Goal: Task Accomplishment & Management: Manage account settings

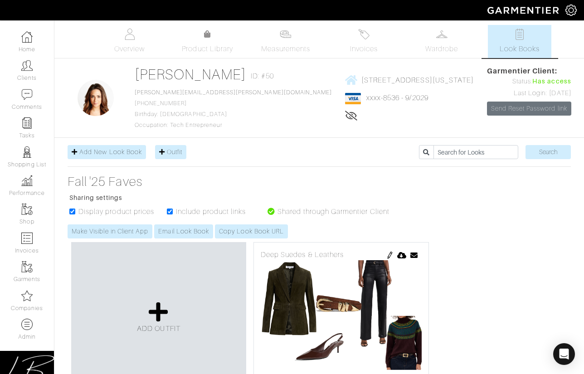
scroll to position [6901, 0]
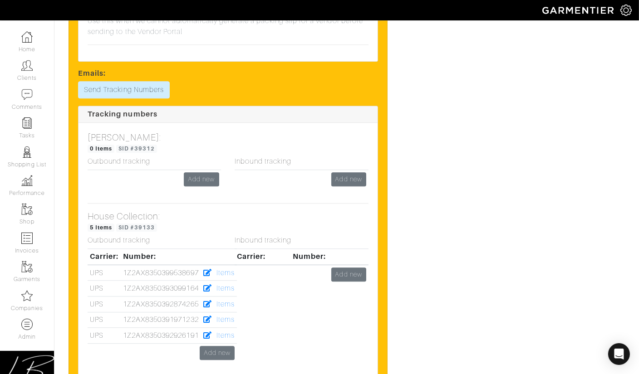
scroll to position [2246, 0]
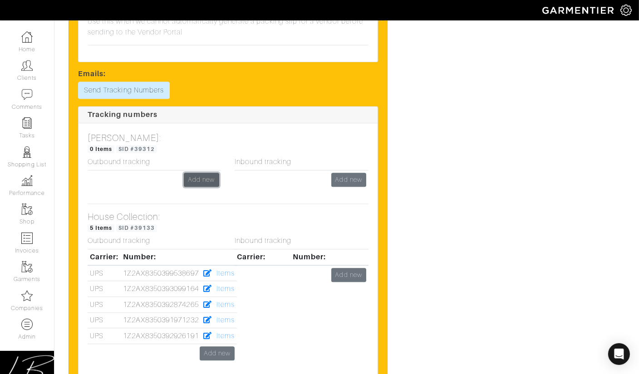
click at [198, 173] on link "Add new" at bounding box center [201, 180] width 35 height 14
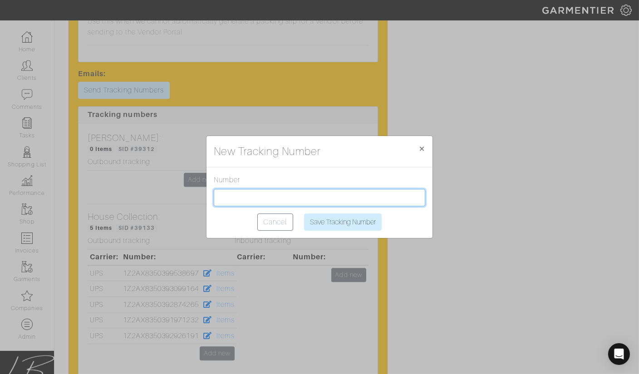
click at [240, 199] on input "text" at bounding box center [319, 197] width 211 height 17
paste input "1Z2AX8350398498045"
type input "1Z2AX8350398498045"
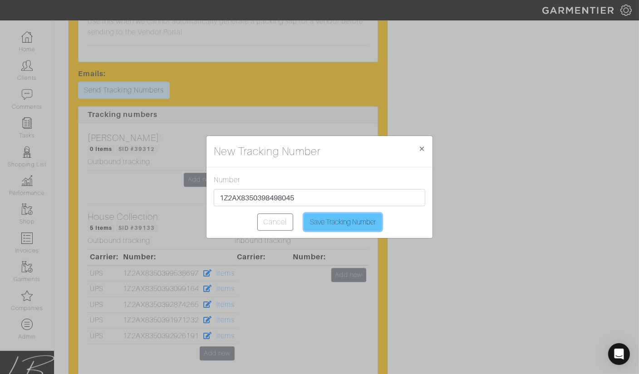
click at [346, 223] on input "Save Tracking Number" at bounding box center [343, 222] width 78 height 17
type input "Saving..."
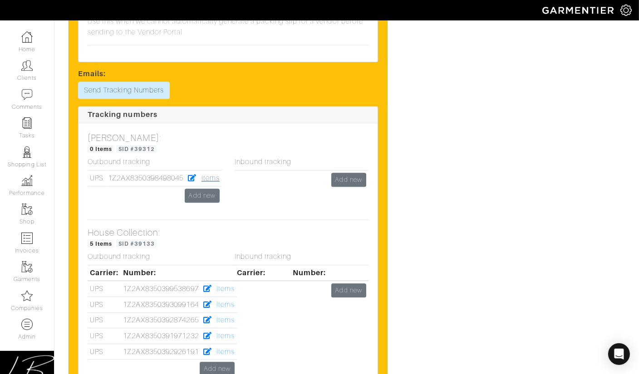
click at [216, 174] on link "Items" at bounding box center [210, 178] width 18 height 8
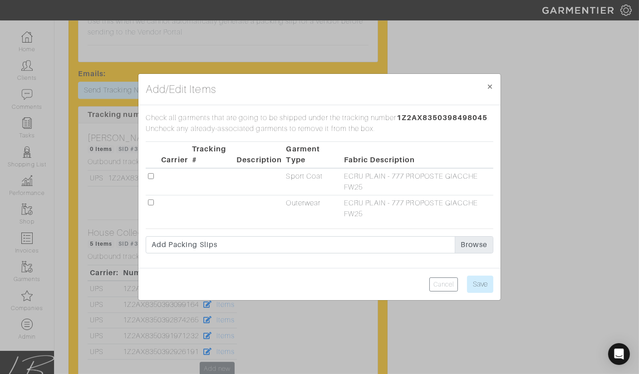
click at [151, 176] on input "checkbox" at bounding box center [151, 176] width 6 height 6
checkbox input "true"
click at [494, 284] on div "Cancel Save" at bounding box center [319, 284] width 362 height 32
click at [481, 284] on input "Save" at bounding box center [480, 284] width 26 height 17
type input "Save"
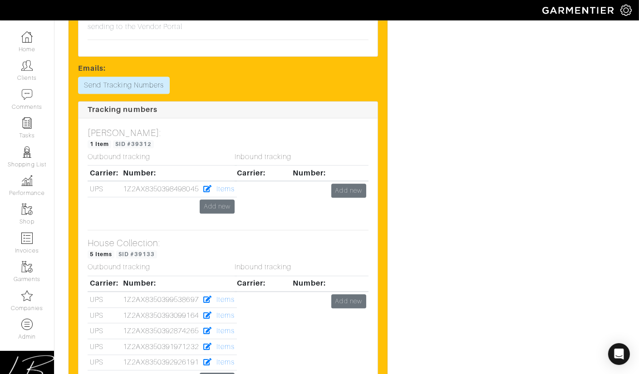
scroll to position [2215, 0]
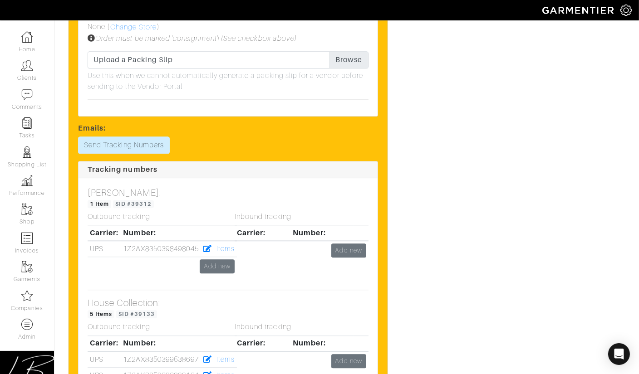
click at [232, 223] on div "Inbound tracking Carrier: Number: Add new" at bounding box center [301, 248] width 147 height 70
click at [228, 226] on div "Inbound tracking Carrier: Number: Add new" at bounding box center [301, 248] width 147 height 70
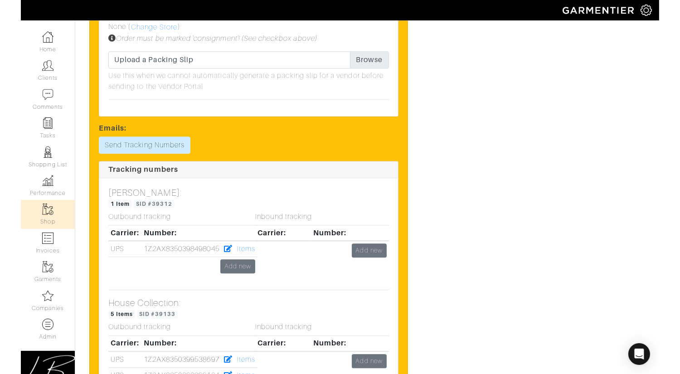
scroll to position [2172, 0]
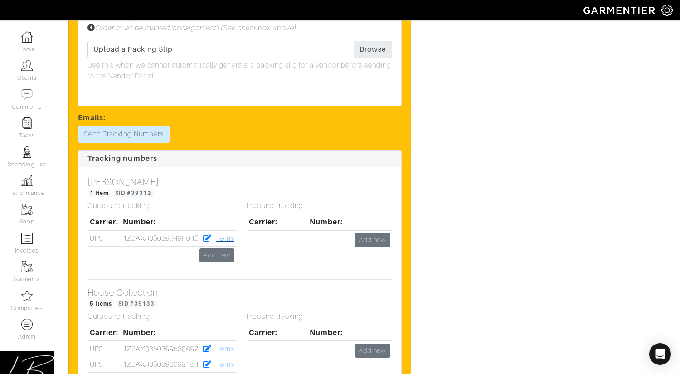
click at [227, 234] on link "Items" at bounding box center [225, 238] width 18 height 8
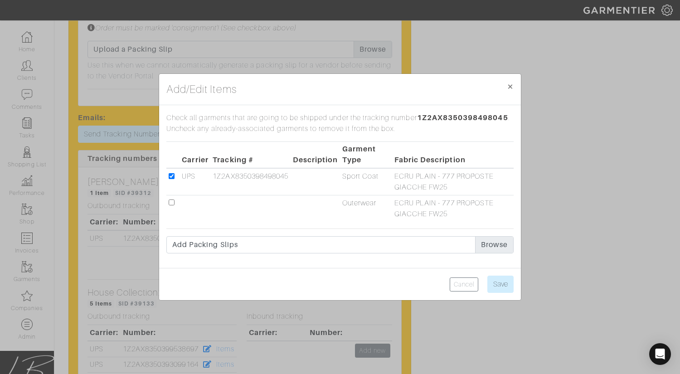
drag, startPoint x: 172, startPoint y: 174, endPoint x: 184, endPoint y: 178, distance: 12.5
click at [172, 174] on input "checkbox" at bounding box center [172, 176] width 6 height 6
checkbox input "false"
click at [170, 203] on input "checkbox" at bounding box center [172, 203] width 6 height 6
checkbox input "true"
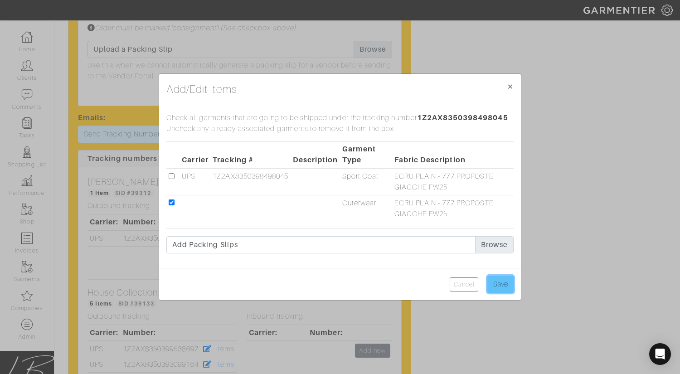
click at [492, 286] on input "Save" at bounding box center [501, 284] width 26 height 17
type input "Save"
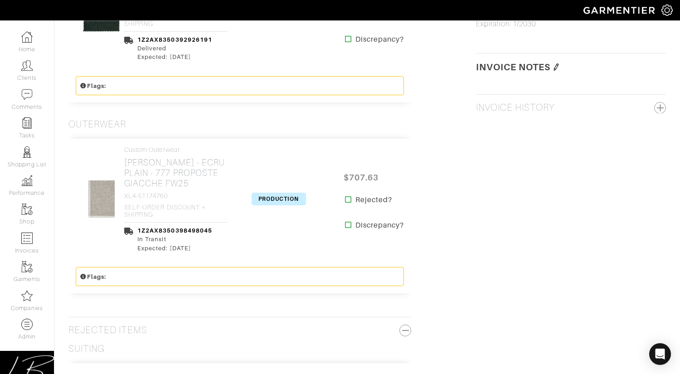
scroll to position [956, 0]
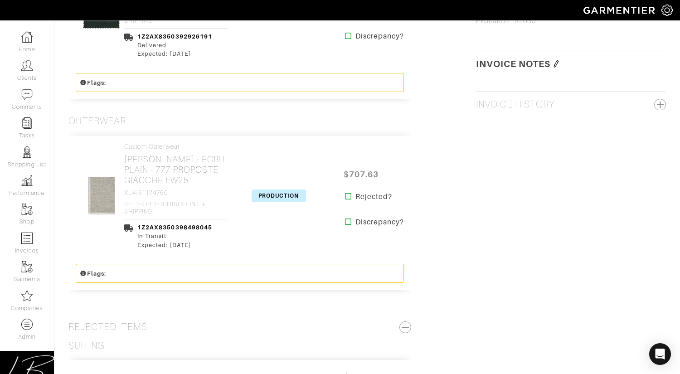
click at [271, 190] on span "PRODUCTION" at bounding box center [279, 196] width 54 height 13
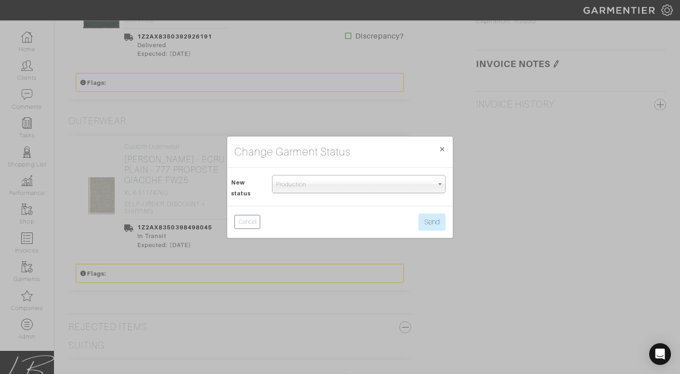
click at [282, 180] on span "Production" at bounding box center [354, 185] width 157 height 18
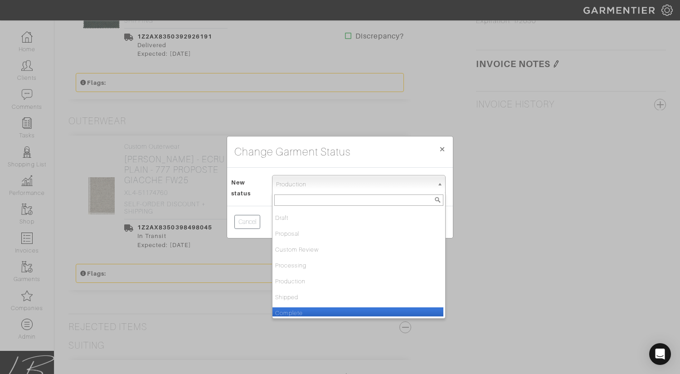
drag, startPoint x: 323, startPoint y: 308, endPoint x: 333, endPoint y: 302, distance: 11.8
click at [323, 308] on li "Complete" at bounding box center [358, 312] width 171 height 11
select select "Complete"
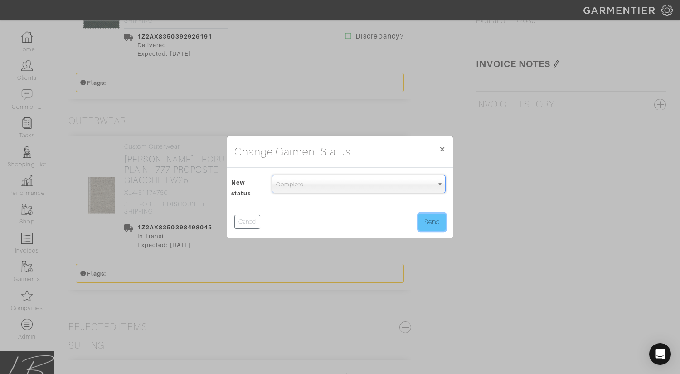
click at [432, 222] on button "Send" at bounding box center [432, 222] width 27 height 17
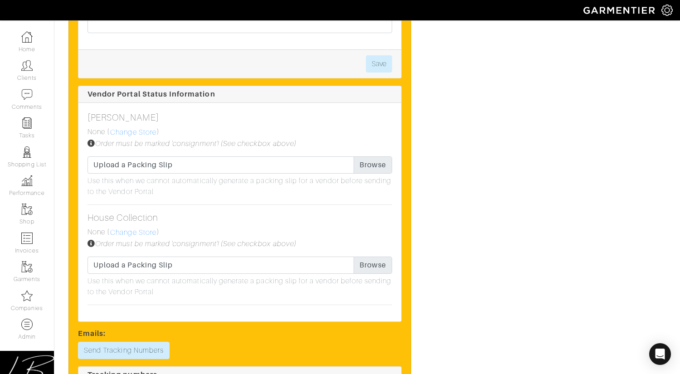
scroll to position [2038, 0]
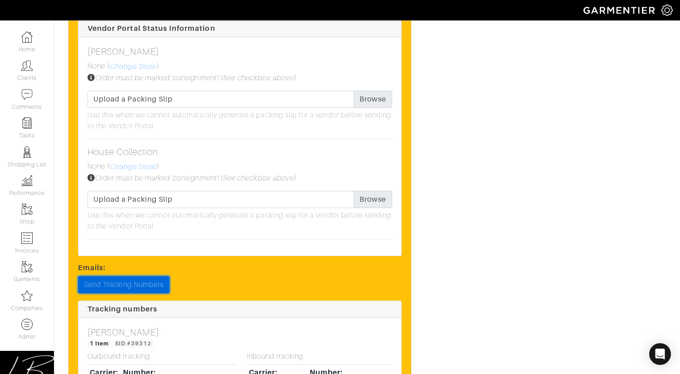
click at [155, 276] on link "Send Tracking Numbers" at bounding box center [124, 284] width 92 height 17
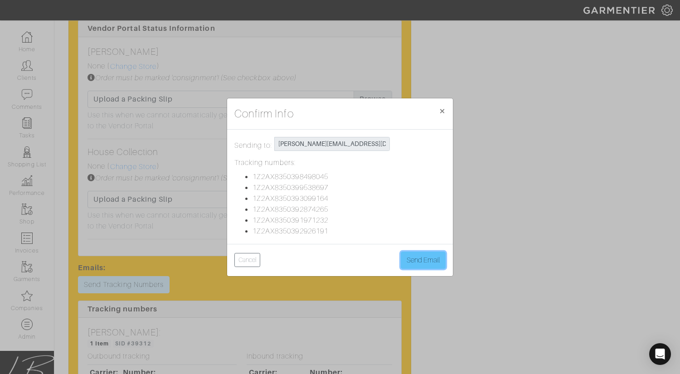
click at [420, 263] on button "Send Email" at bounding box center [423, 260] width 45 height 17
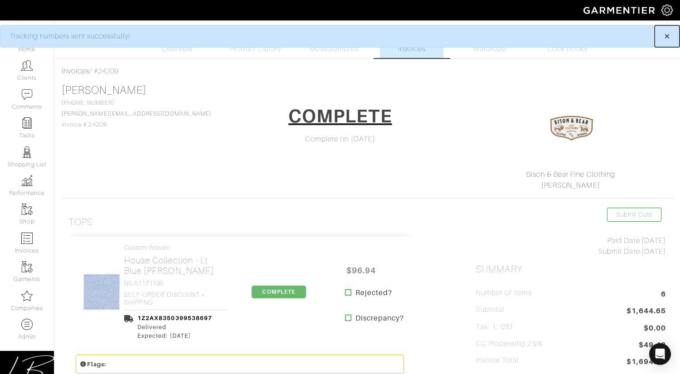
click at [668, 34] on span "×" at bounding box center [667, 36] width 7 height 12
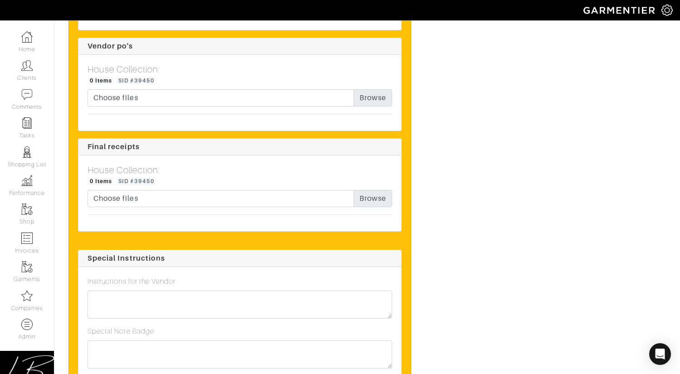
scroll to position [1591, 0]
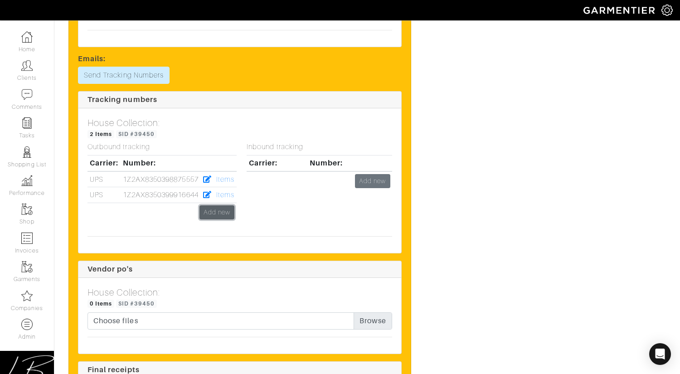
click at [219, 206] on link "Add new" at bounding box center [217, 212] width 35 height 14
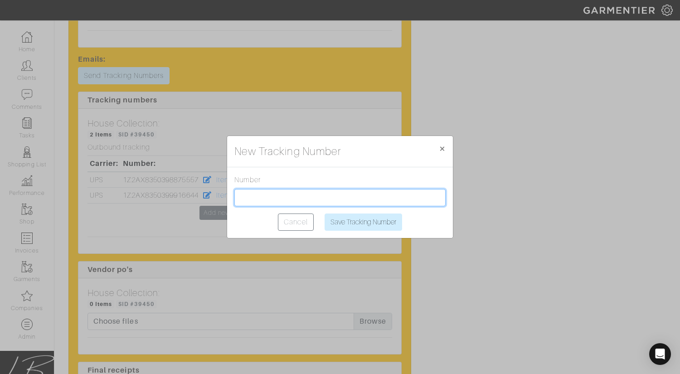
click at [255, 198] on input "text" at bounding box center [339, 197] width 211 height 17
paste input "1Z2AX8350397525650"
type input "1Z2AX8350397525650"
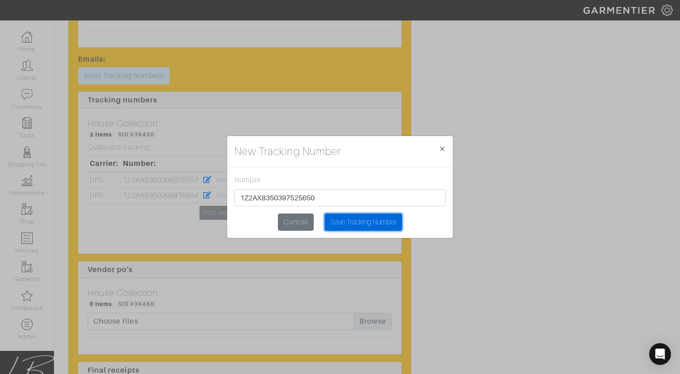
click at [333, 220] on input "Save Tracking Number" at bounding box center [364, 222] width 78 height 17
type input "Saving..."
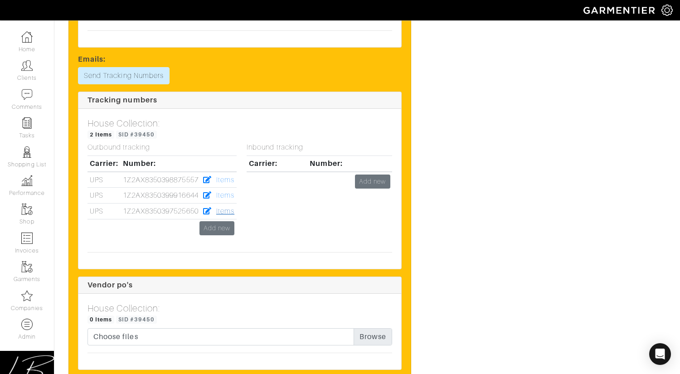
click at [231, 210] on link "Items" at bounding box center [225, 211] width 18 height 8
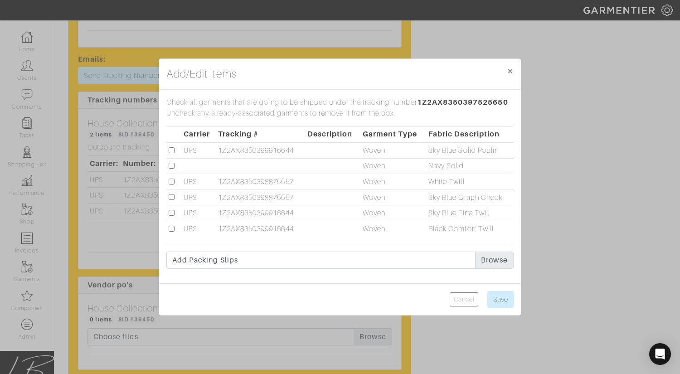
click at [173, 166] on input "checkbox" at bounding box center [172, 166] width 6 height 6
checkbox input "true"
click at [496, 293] on input "Save" at bounding box center [501, 299] width 26 height 17
type input "Save"
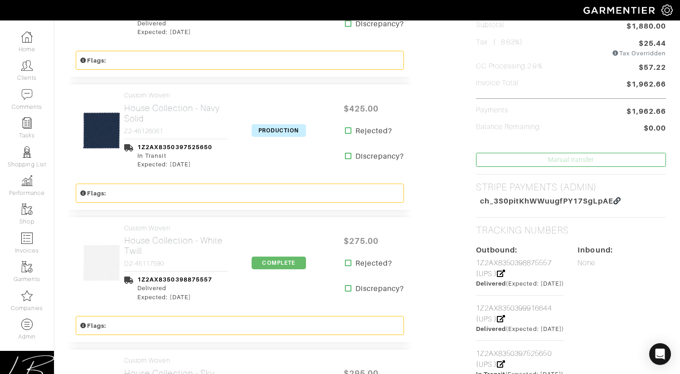
scroll to position [277, 0]
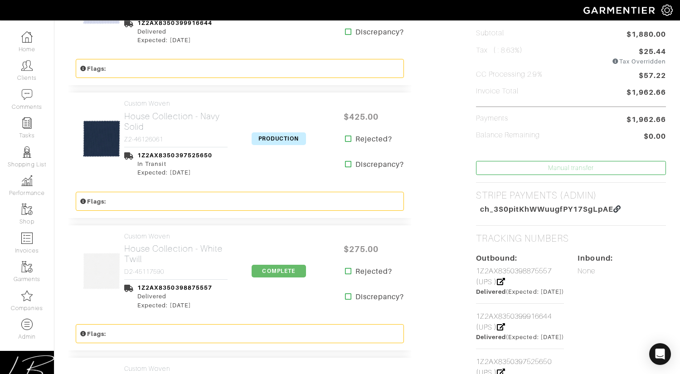
click at [270, 138] on span "PRODUCTION" at bounding box center [279, 138] width 54 height 13
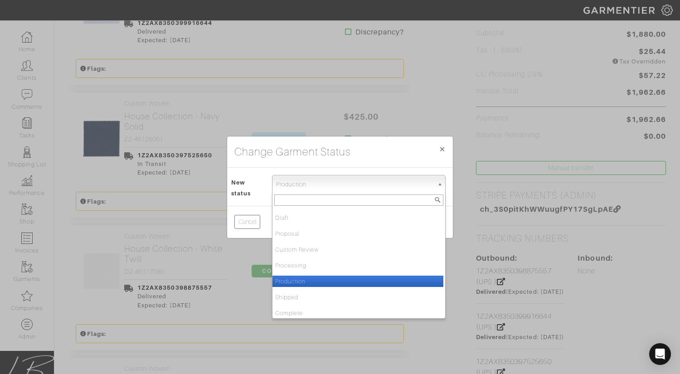
drag, startPoint x: 329, startPoint y: 180, endPoint x: 342, endPoint y: 217, distance: 39.9
click at [328, 180] on span "Production" at bounding box center [354, 185] width 157 height 18
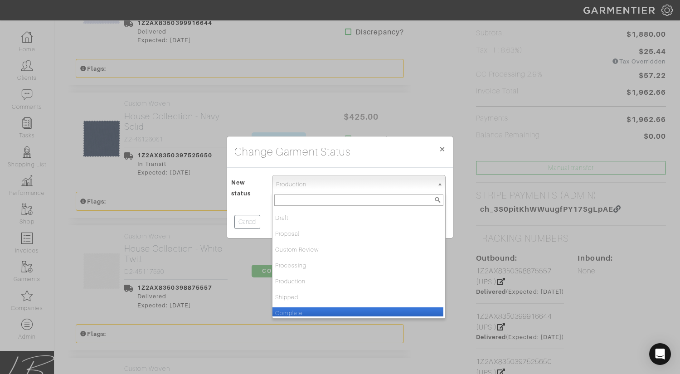
click at [357, 309] on li "Complete" at bounding box center [358, 312] width 171 height 11
select select "Complete"
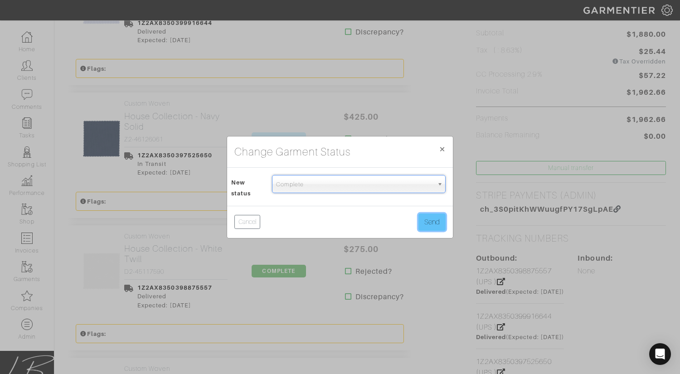
click at [425, 221] on button "Send" at bounding box center [432, 222] width 27 height 17
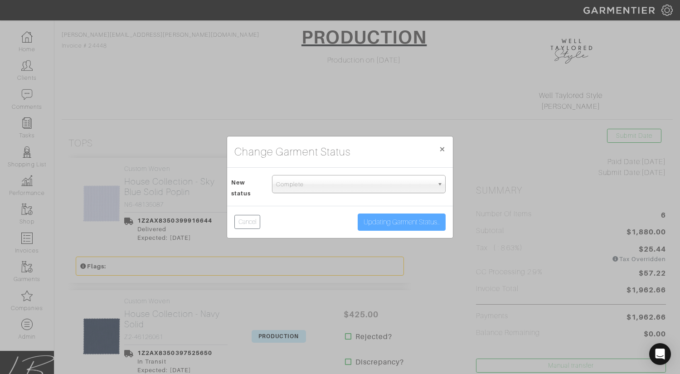
scroll to position [0, 0]
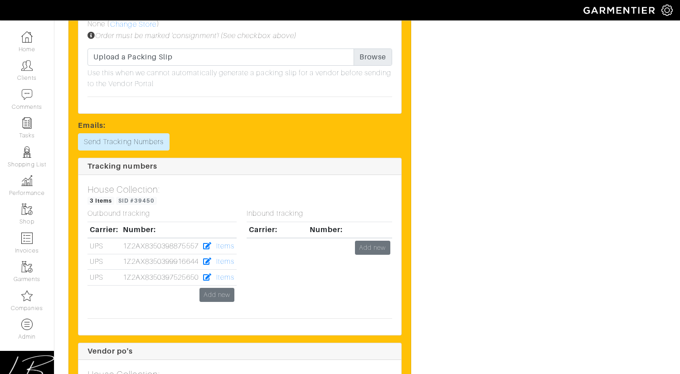
scroll to position [1525, 0]
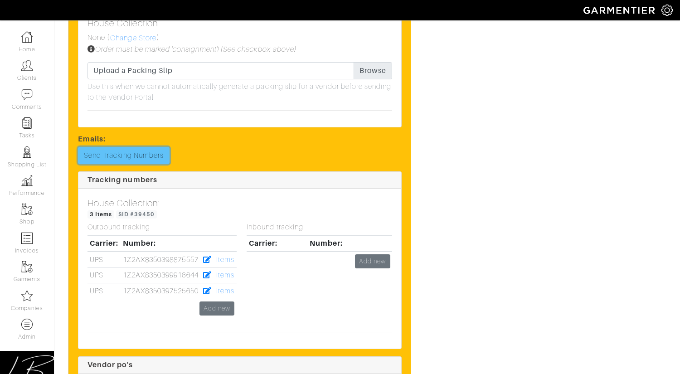
click at [117, 153] on link "Send Tracking Numbers" at bounding box center [124, 155] width 92 height 17
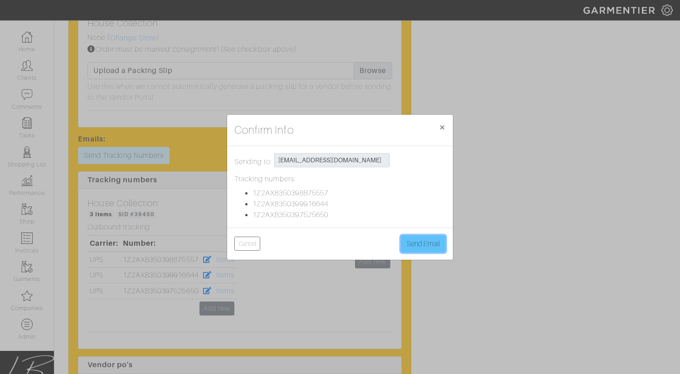
click at [443, 242] on button "Send Email" at bounding box center [423, 243] width 45 height 17
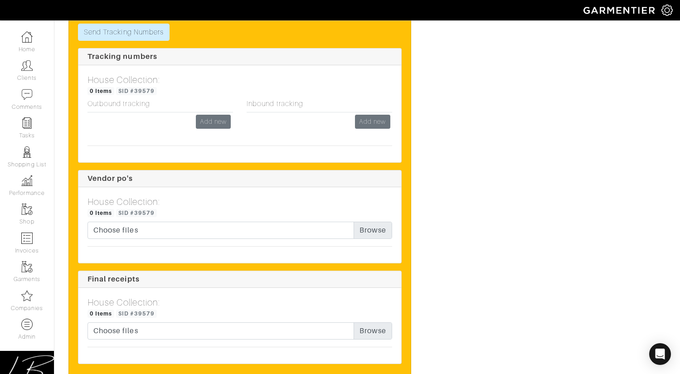
scroll to position [1519, 0]
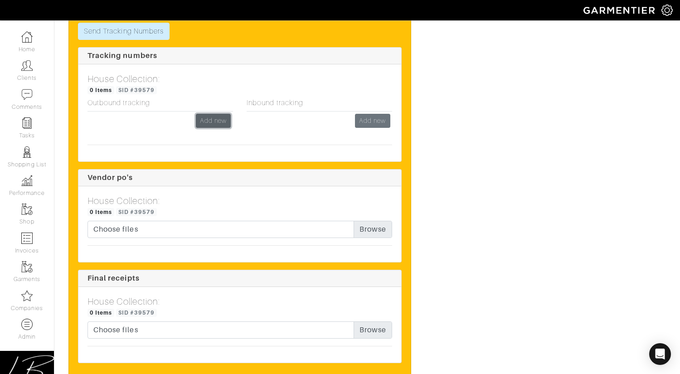
click at [211, 114] on link "Add new" at bounding box center [213, 121] width 35 height 14
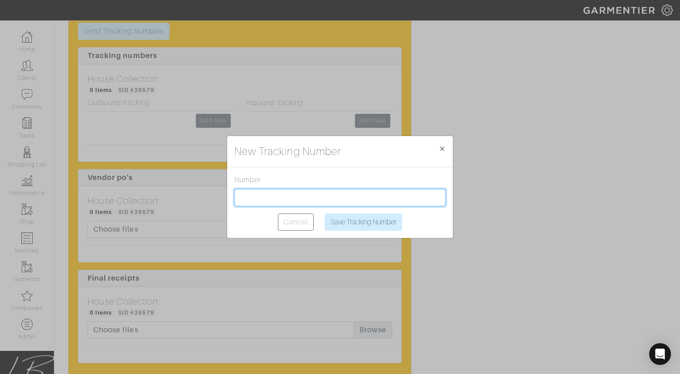
click at [284, 190] on input "text" at bounding box center [339, 197] width 211 height 17
paste input "1Z2AX8350390572602"
type input "1Z2AX8350390572602"
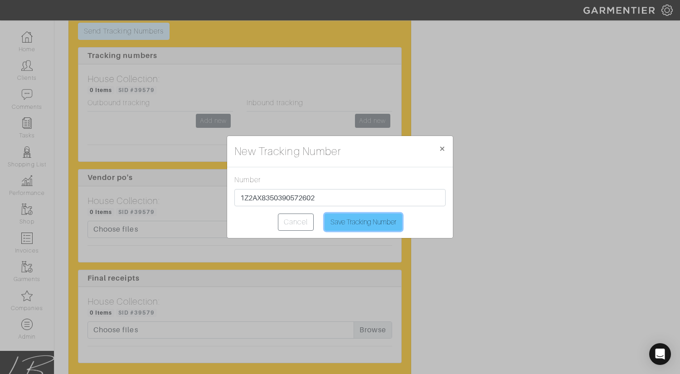
click at [366, 224] on input "Save Tracking Number" at bounding box center [364, 222] width 78 height 17
type input "Saving..."
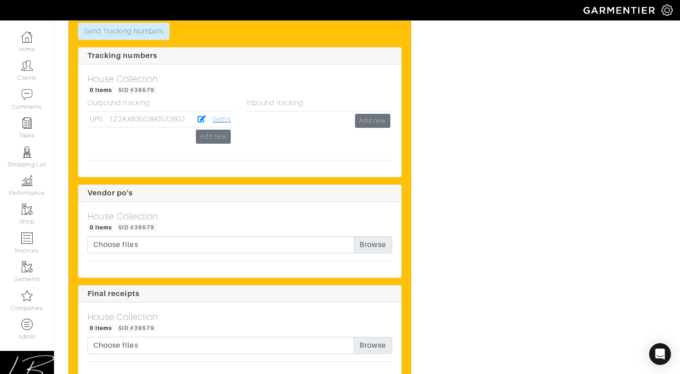
click at [218, 115] on link "Items" at bounding box center [222, 119] width 18 height 8
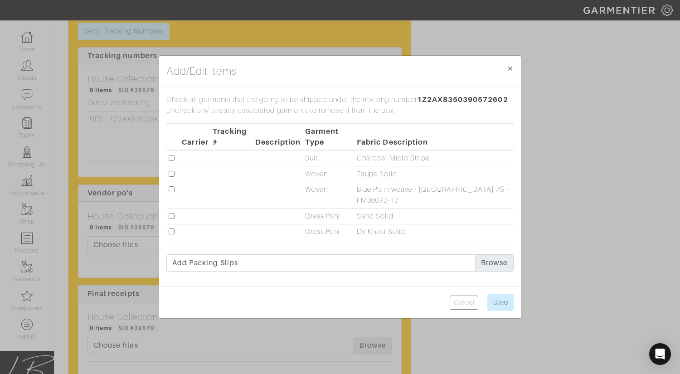
click at [172, 157] on input "checkbox" at bounding box center [172, 158] width 6 height 6
checkbox input "true"
click at [493, 303] on input "Save" at bounding box center [501, 302] width 26 height 17
type input "Save"
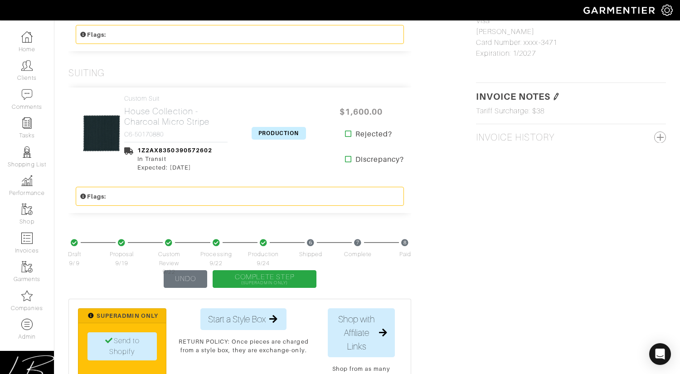
scroll to position [693, 0]
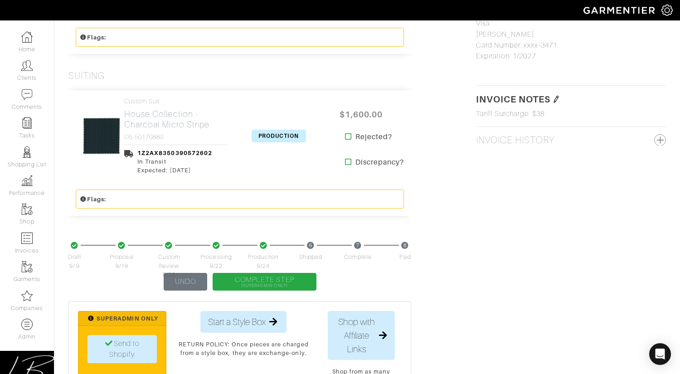
click at [278, 130] on span "PRODUCTION" at bounding box center [279, 136] width 54 height 13
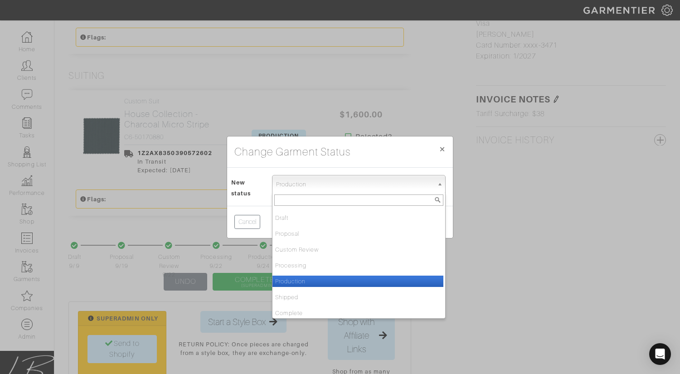
drag, startPoint x: 292, startPoint y: 176, endPoint x: 292, endPoint y: 188, distance: 11.3
click at [292, 177] on span "Production" at bounding box center [354, 185] width 157 height 18
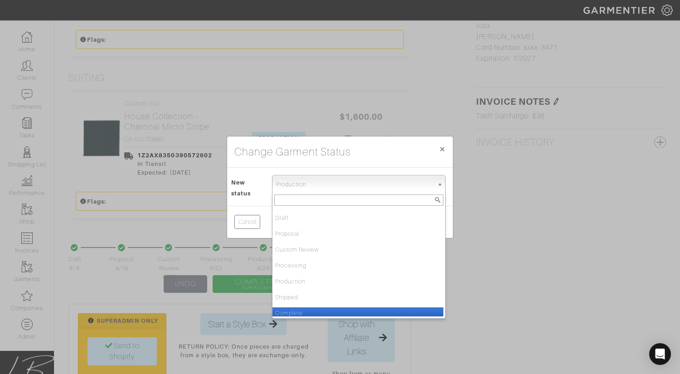
click at [295, 312] on li "Complete" at bounding box center [358, 312] width 171 height 11
select select "Complete"
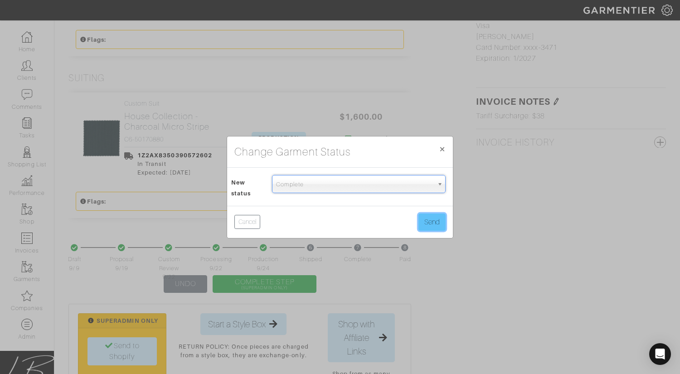
click at [434, 217] on button "Send" at bounding box center [432, 222] width 27 height 17
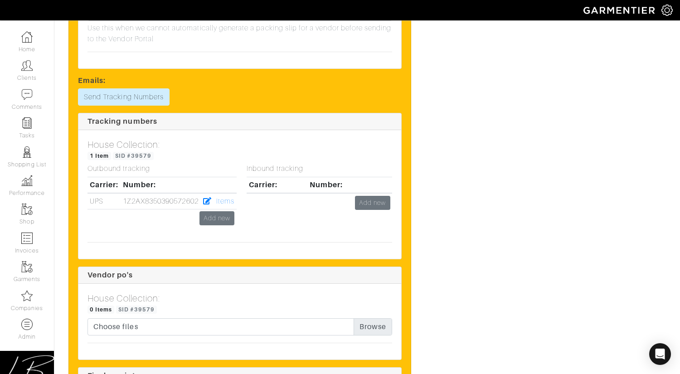
scroll to position [1469, 0]
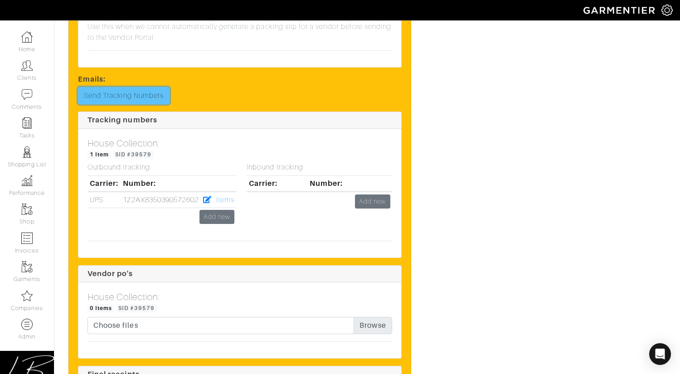
click at [137, 87] on link "Send Tracking Numbers" at bounding box center [124, 95] width 92 height 17
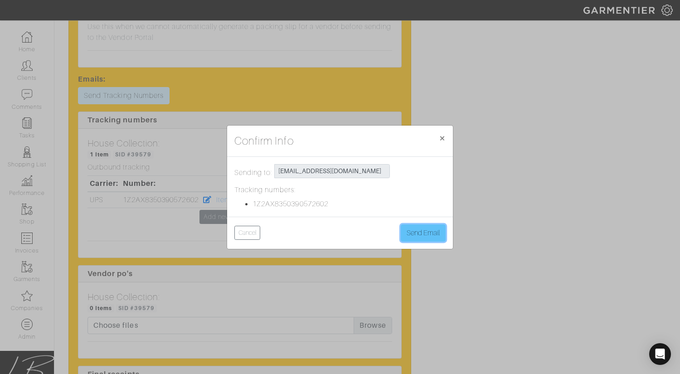
click at [417, 229] on button "Send Email" at bounding box center [423, 232] width 45 height 17
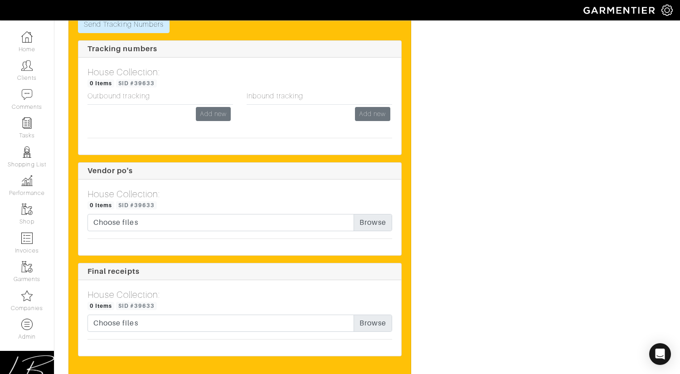
scroll to position [1247, 0]
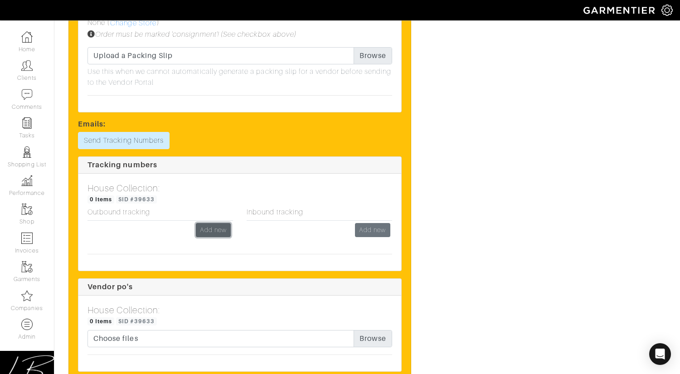
click at [207, 228] on link "Add new" at bounding box center [213, 230] width 35 height 14
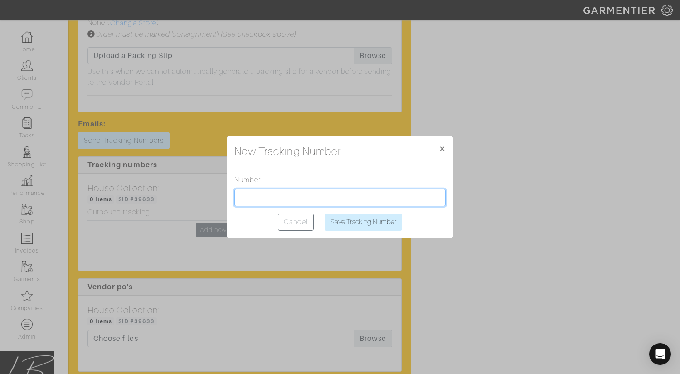
click at [261, 200] on input "text" at bounding box center [339, 197] width 211 height 17
paste input "1Z2AX8350391463200"
type input "1Z2AX8350391463200"
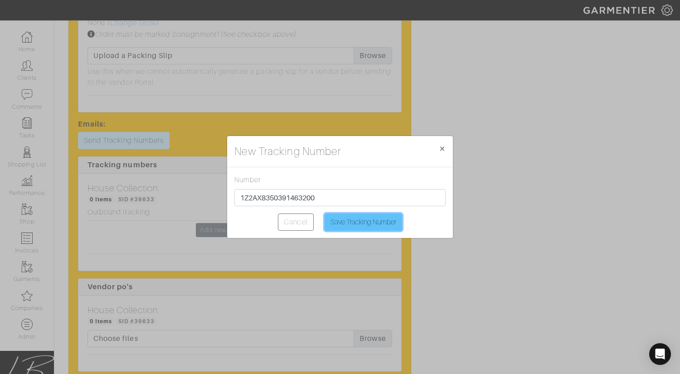
click at [351, 223] on input "Save Tracking Number" at bounding box center [364, 222] width 78 height 17
type input "Saving..."
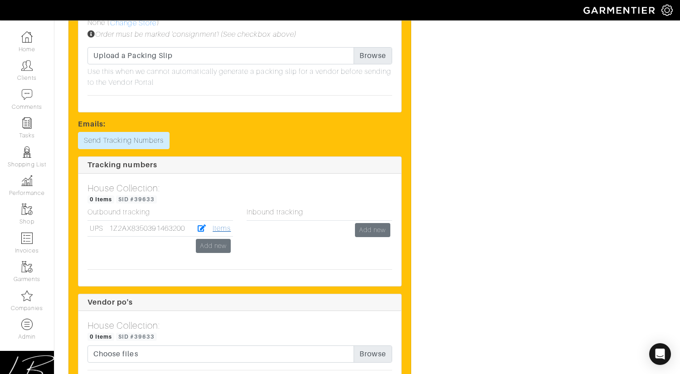
click at [216, 226] on link "Items" at bounding box center [222, 228] width 18 height 8
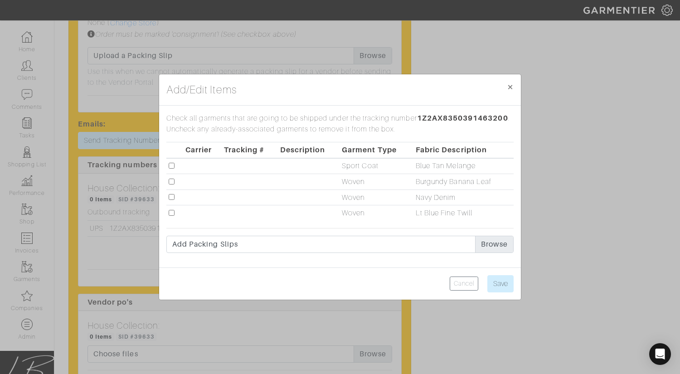
click at [172, 181] on input "checkbox" at bounding box center [172, 182] width 6 height 6
checkbox input "true"
click at [500, 280] on input "Save" at bounding box center [501, 283] width 26 height 17
type input "Save"
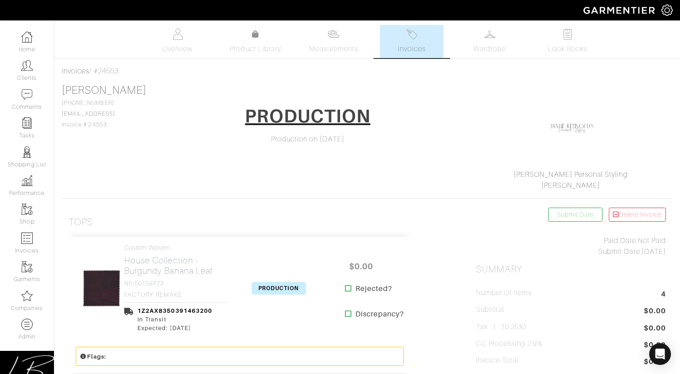
click at [279, 285] on span "PRODUCTION" at bounding box center [279, 288] width 54 height 13
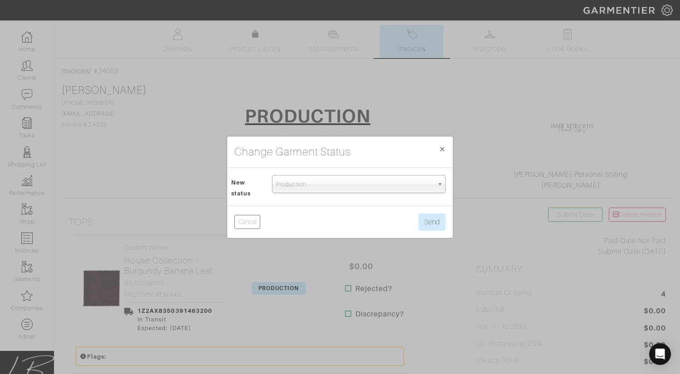
click at [300, 189] on span "Production" at bounding box center [354, 185] width 157 height 18
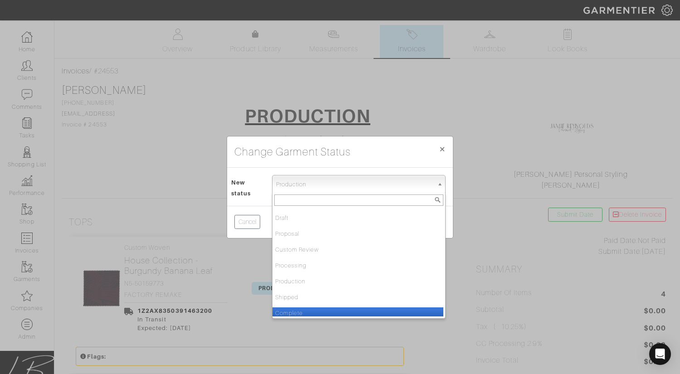
drag, startPoint x: 305, startPoint y: 311, endPoint x: 315, endPoint y: 305, distance: 11.6
click at [305, 311] on li "Complete" at bounding box center [358, 312] width 171 height 11
select select "Complete"
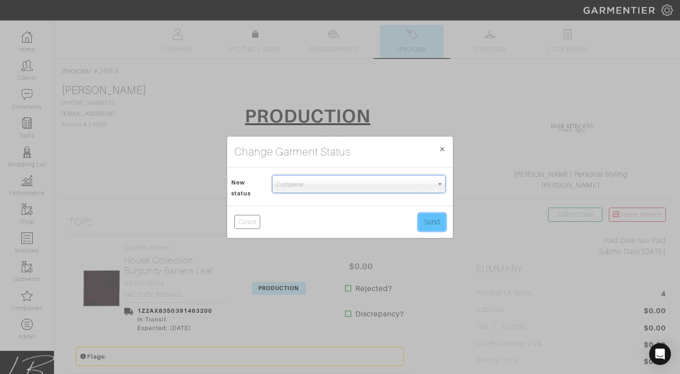
click at [439, 223] on button "Send" at bounding box center [432, 222] width 27 height 17
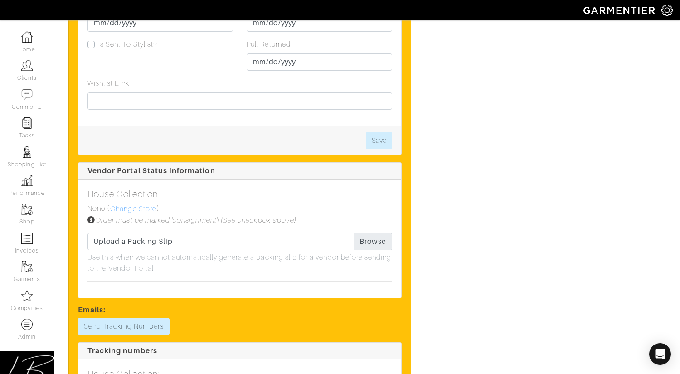
scroll to position [1088, 0]
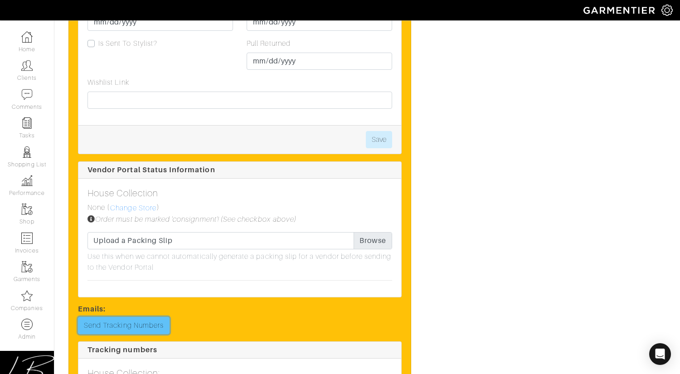
click at [147, 323] on link "Send Tracking Numbers" at bounding box center [124, 325] width 92 height 17
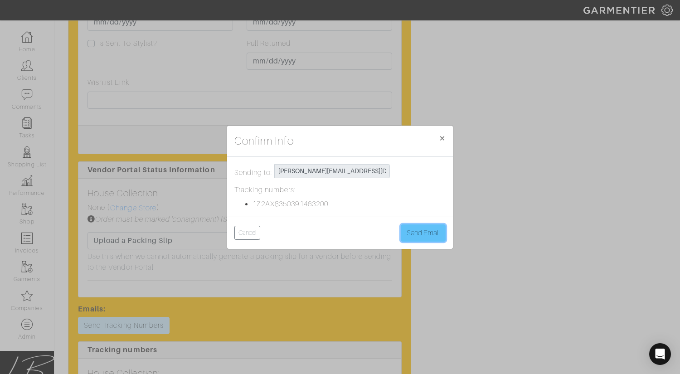
click at [409, 230] on button "Send Email" at bounding box center [423, 232] width 45 height 17
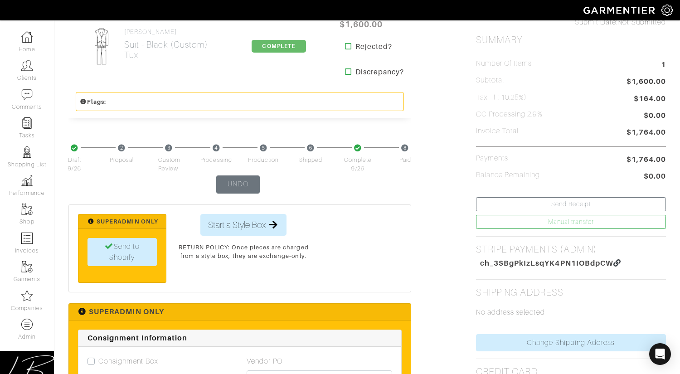
scroll to position [184, 0]
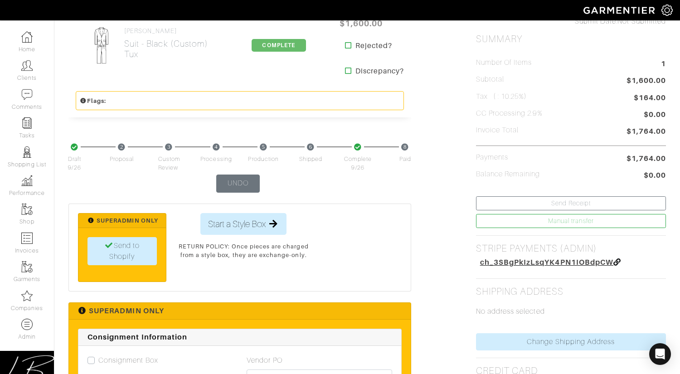
click at [487, 258] on span "ch_3SBgPkIzLsqYK4PN1IOBdpCW" at bounding box center [546, 262] width 133 height 9
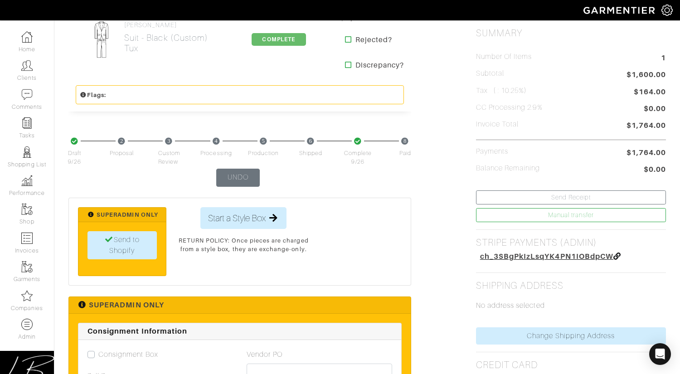
scroll to position [191, 0]
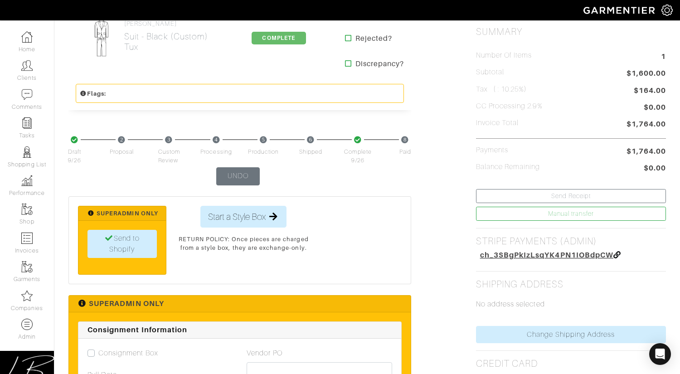
drag, startPoint x: 461, startPoint y: 255, endPoint x: 526, endPoint y: 254, distance: 64.4
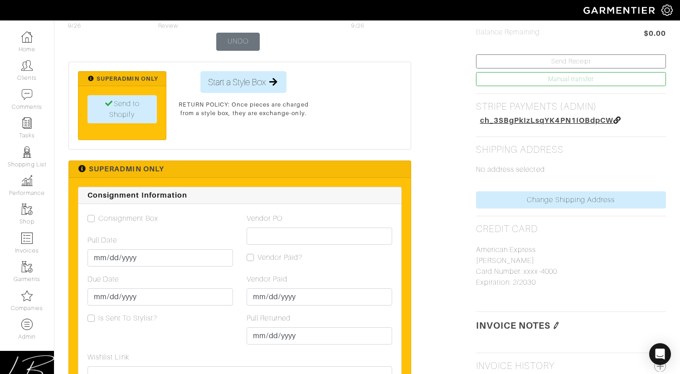
scroll to position [391, 0]
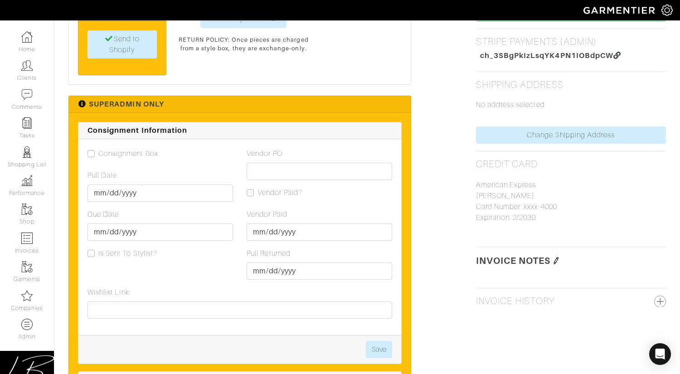
click at [559, 260] on img at bounding box center [556, 260] width 7 height 7
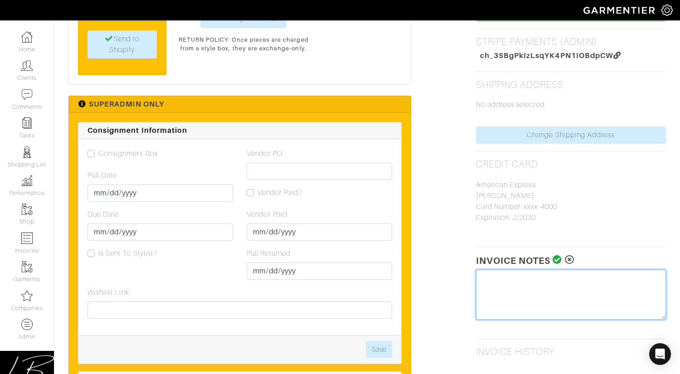
click at [565, 274] on textarea at bounding box center [571, 295] width 190 height 50
type textarea "Refunded $964.62 10/13/25"
click at [558, 258] on icon at bounding box center [558, 259] width 10 height 9
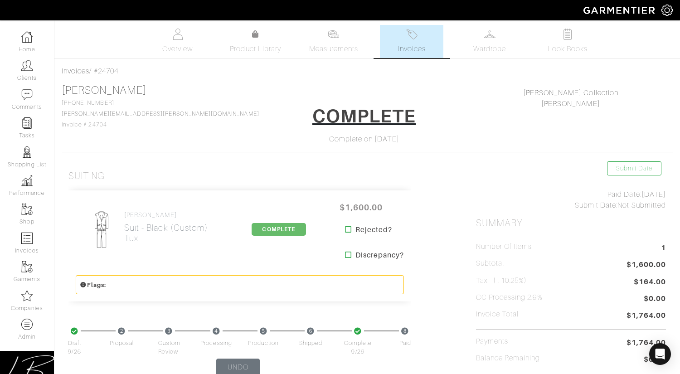
scroll to position [0, 0]
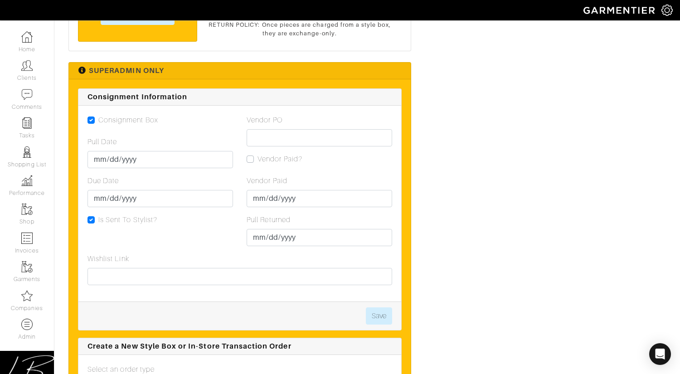
scroll to position [1802, 0]
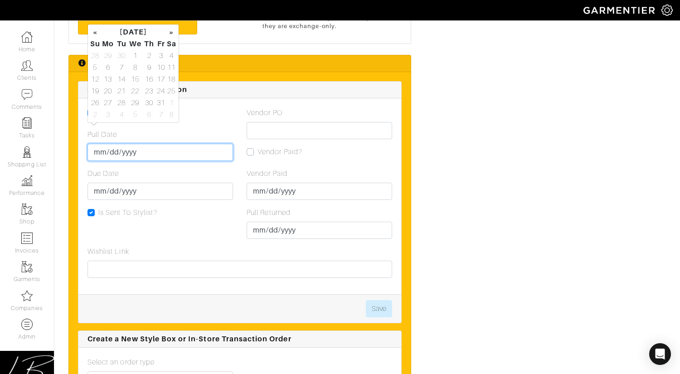
click at [102, 144] on input "Pull Date" at bounding box center [161, 152] width 146 height 17
click at [107, 79] on td "13" at bounding box center [108, 79] width 15 height 12
type input "[DATE]"
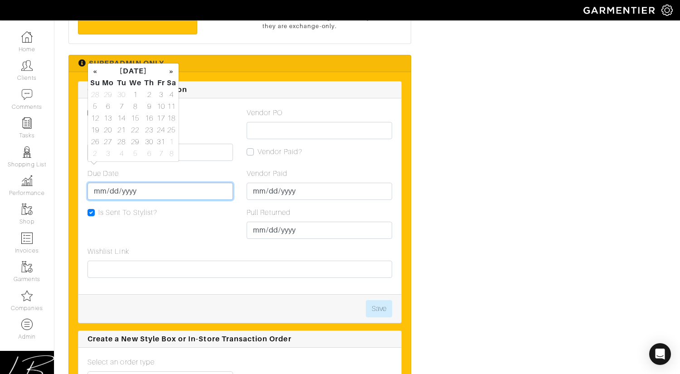
click at [100, 183] on input "Due Date" at bounding box center [161, 191] width 146 height 17
click at [107, 130] on td "20" at bounding box center [108, 130] width 15 height 12
type input "[DATE]"
click at [386, 300] on button "Save" at bounding box center [379, 308] width 26 height 17
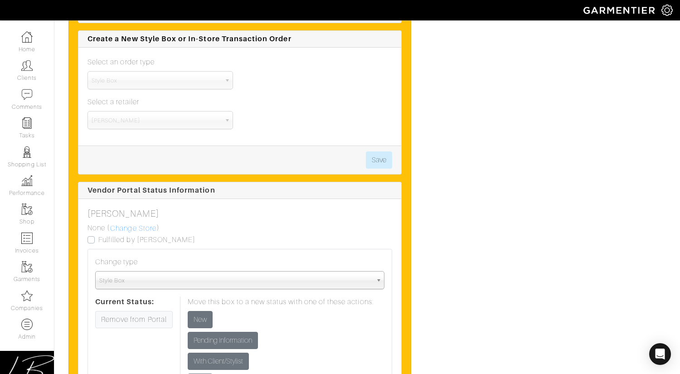
scroll to position [2105, 0]
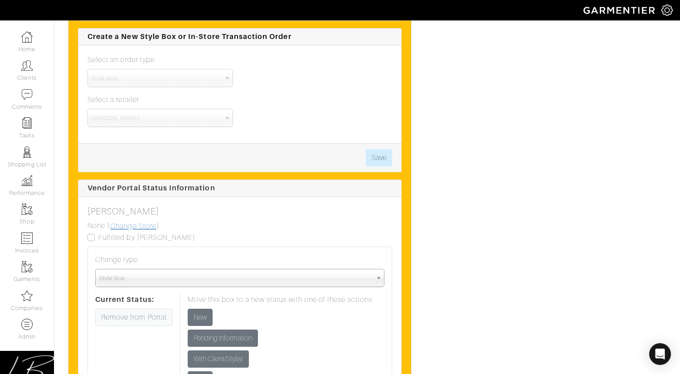
click at [138, 220] on link "Change Store" at bounding box center [133, 226] width 47 height 12
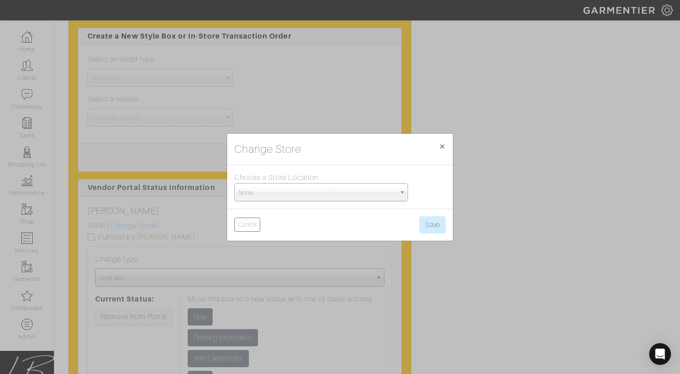
click at [263, 194] on span "None" at bounding box center [317, 193] width 157 height 18
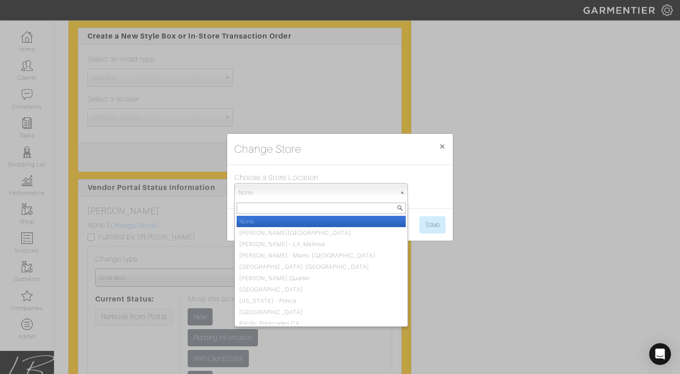
scroll to position [2103, 0]
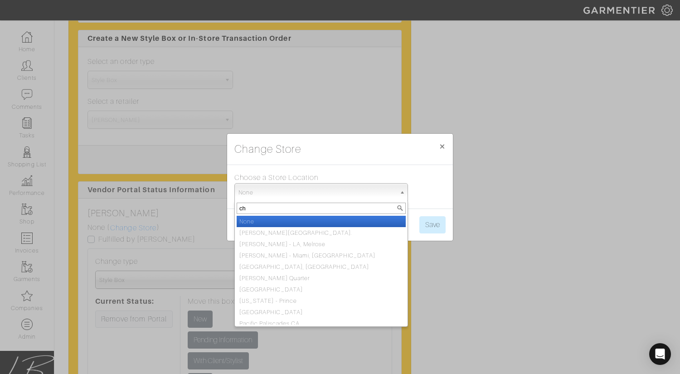
type input "chi"
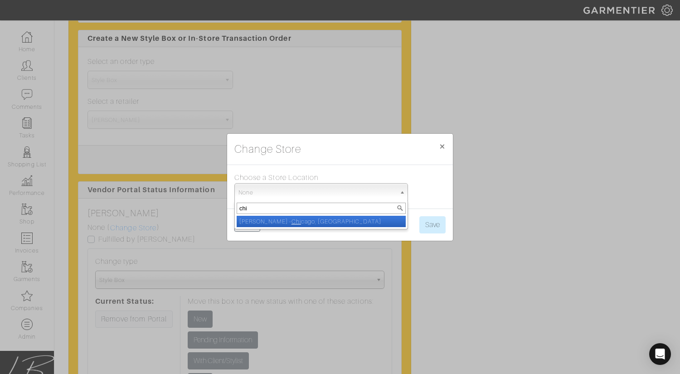
select select "5"
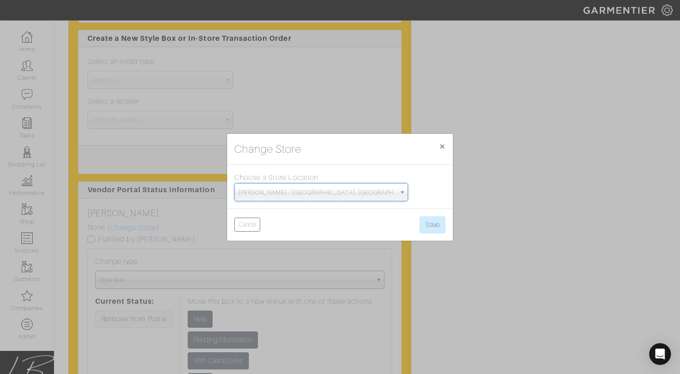
click at [449, 229] on div "Cancel Save" at bounding box center [340, 225] width 226 height 32
click at [432, 227] on button "Save" at bounding box center [432, 224] width 26 height 17
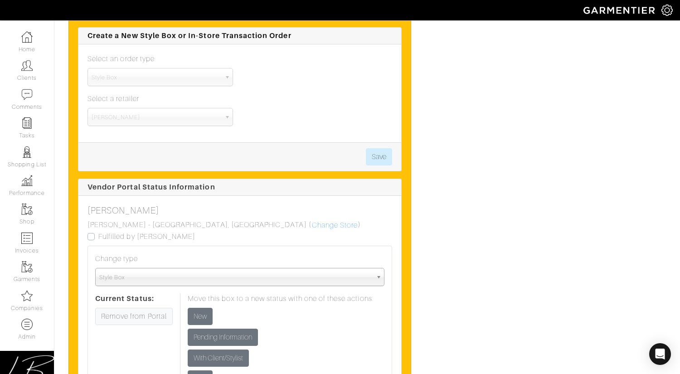
scroll to position [2160, 0]
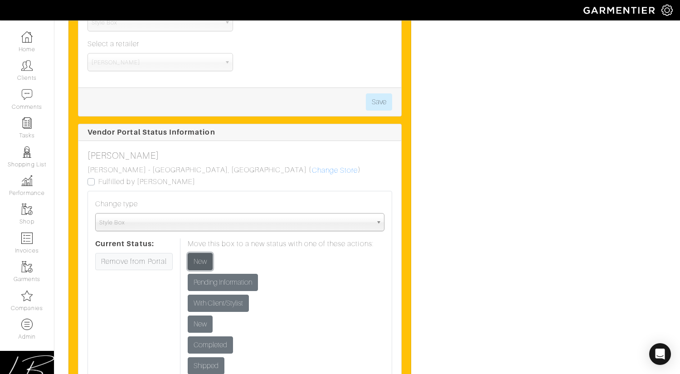
click at [207, 253] on input "New" at bounding box center [200, 261] width 25 height 17
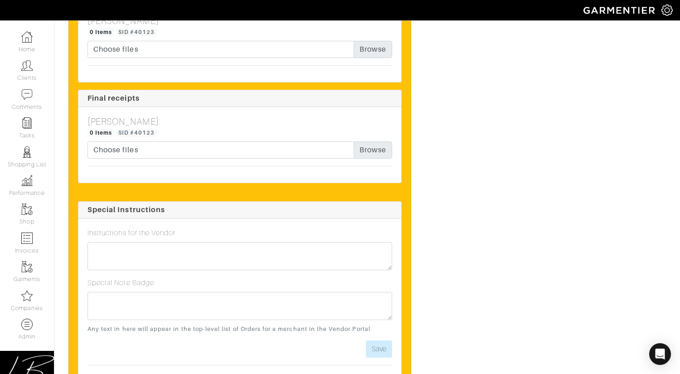
scroll to position [2922, 0]
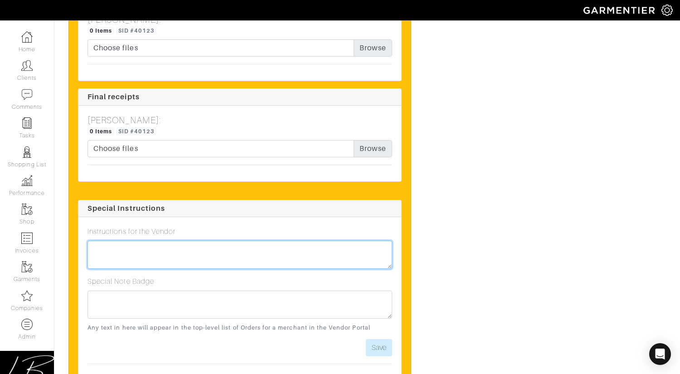
click at [207, 241] on textarea at bounding box center [240, 255] width 305 height 28
type textarea "All items must be delivered on or before [DATE]!"
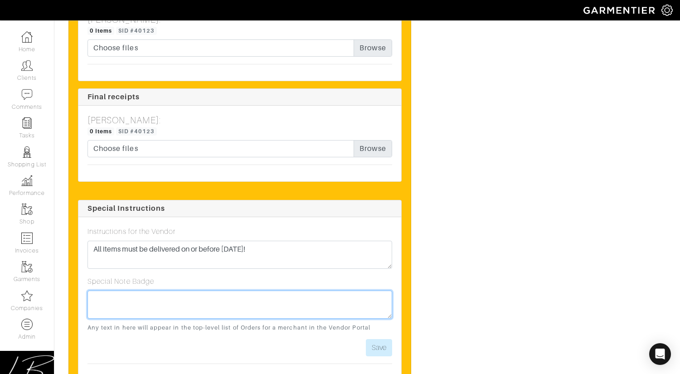
paste textarea "All items must be delivered on or before [DATE]!"
type textarea "All items must be delivered on or before Thursday 10/16!"
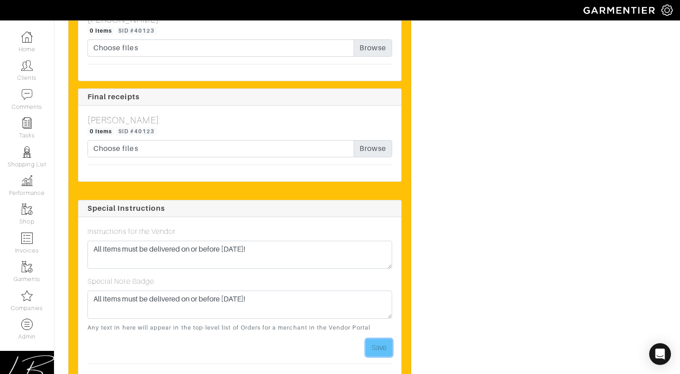
click at [381, 339] on button "Save" at bounding box center [379, 347] width 26 height 17
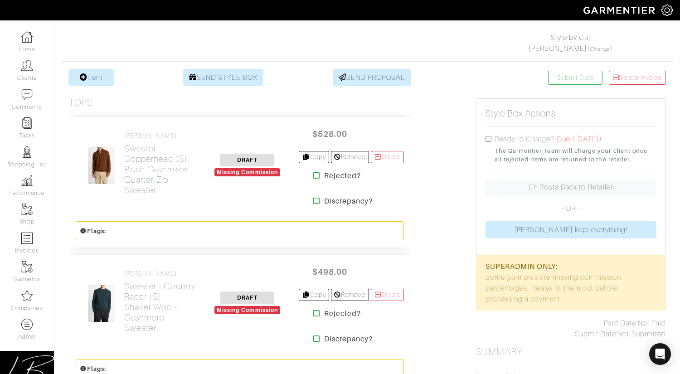
scroll to position [0, 0]
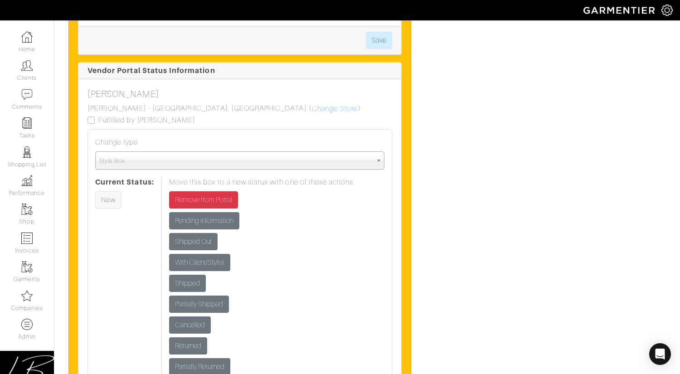
scroll to position [2223, 0]
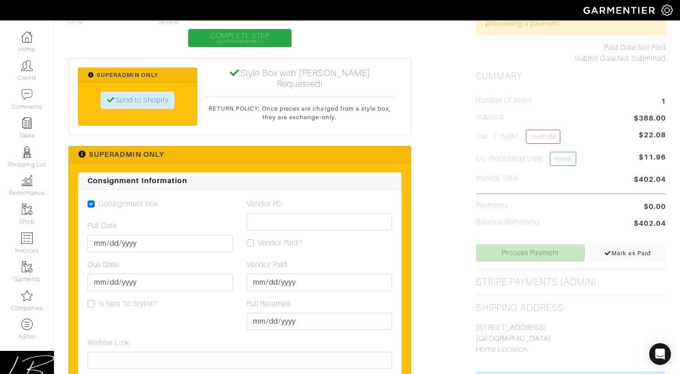
scroll to position [413, 0]
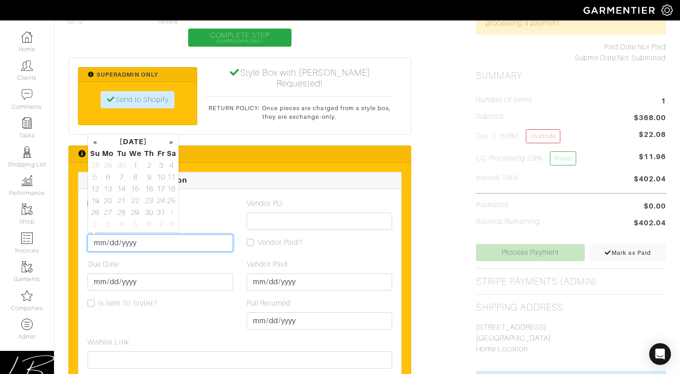
click at [96, 241] on input "Pull Date" at bounding box center [161, 242] width 146 height 17
click at [108, 188] on td "13" at bounding box center [108, 189] width 15 height 12
type input "[DATE]"
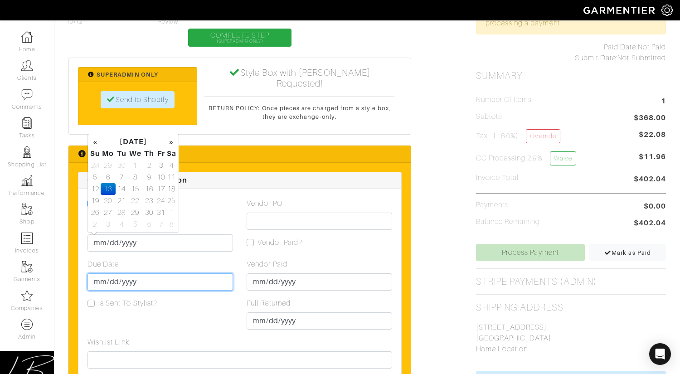
click at [95, 280] on input "Due Date" at bounding box center [161, 281] width 146 height 17
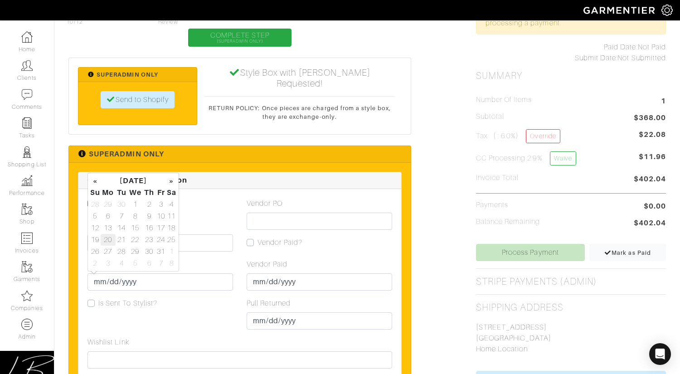
click at [105, 240] on td "20" at bounding box center [108, 240] width 15 height 12
type input "[DATE]"
click at [219, 256] on div "Consignment Box Pull Date 2025-10-13 Due Date 2025-10-20 Is Sent To Stylist?" at bounding box center [160, 267] width 159 height 139
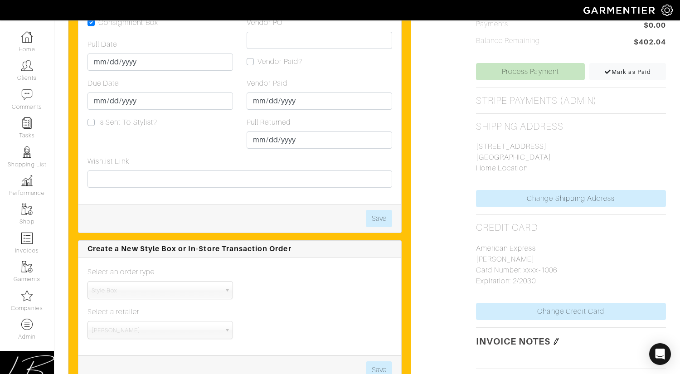
scroll to position [595, 0]
click at [381, 217] on button "Save" at bounding box center [379, 218] width 26 height 17
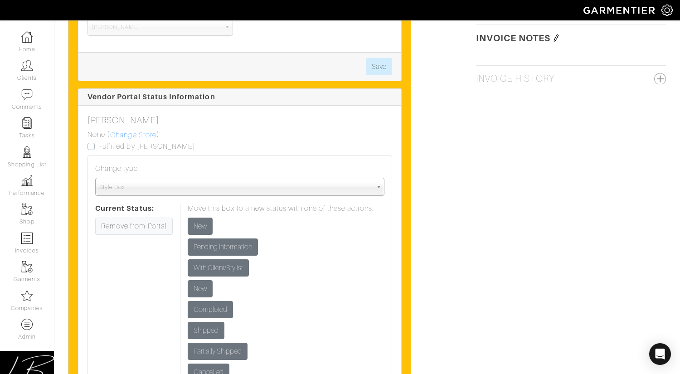
scroll to position [898, 0]
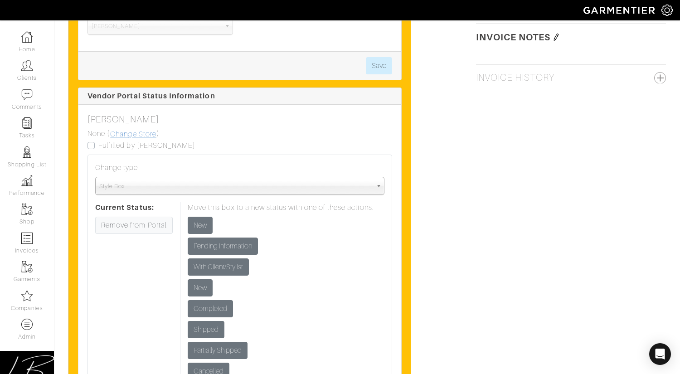
click at [125, 131] on link "Change Store" at bounding box center [133, 134] width 47 height 12
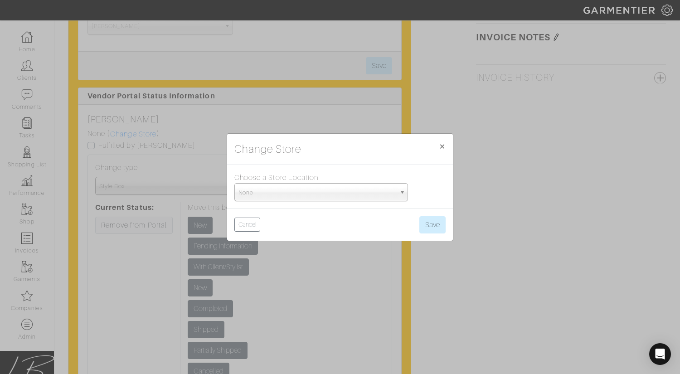
click at [309, 195] on span "None" at bounding box center [317, 193] width 157 height 18
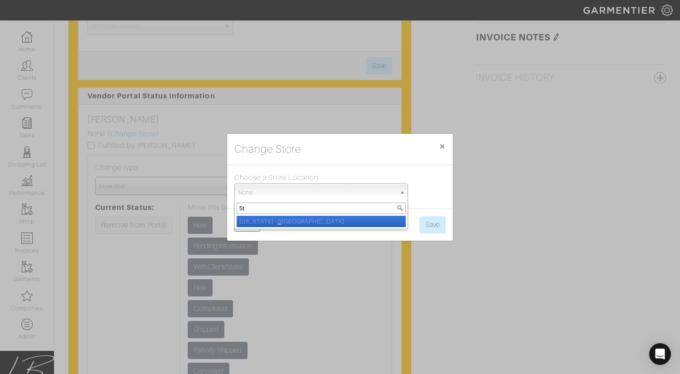
type input "5th"
select select "93"
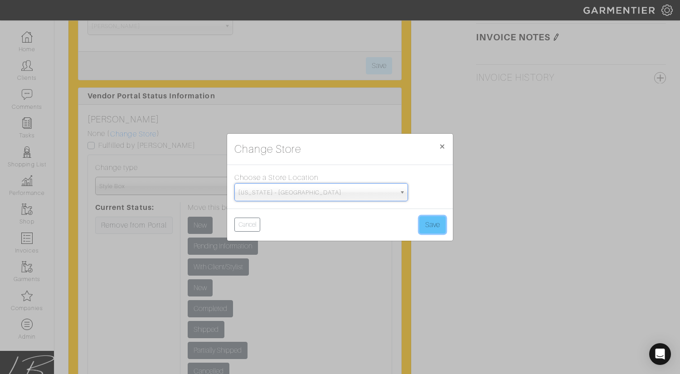
click at [429, 223] on button "Save" at bounding box center [432, 224] width 26 height 17
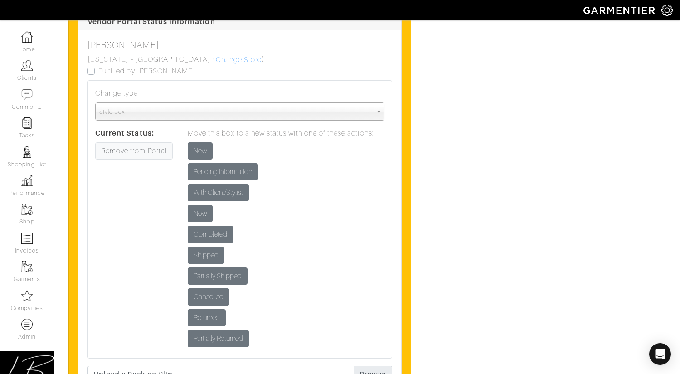
scroll to position [972, 0]
drag, startPoint x: 203, startPoint y: 151, endPoint x: 216, endPoint y: 154, distance: 14.0
click at [203, 151] on input "New" at bounding box center [200, 151] width 25 height 17
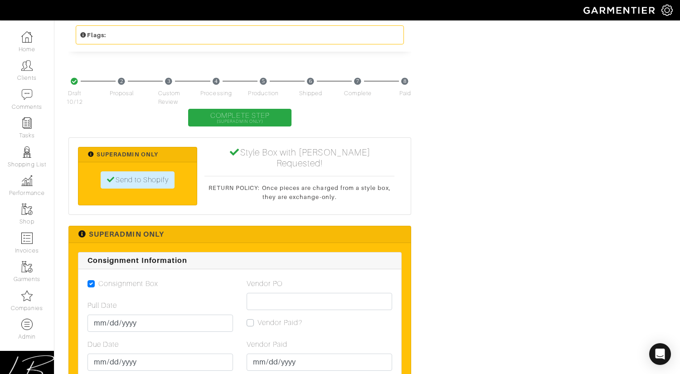
scroll to position [2181, 0]
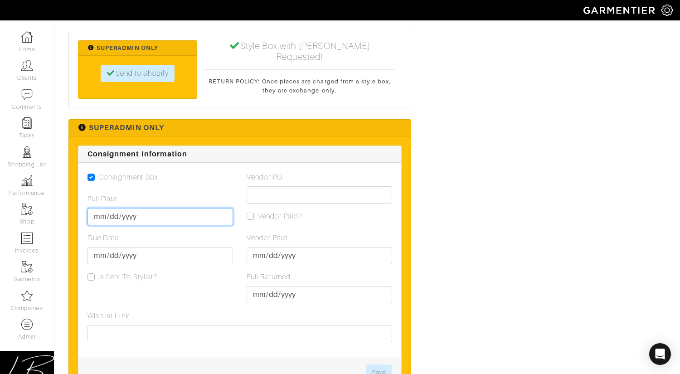
click at [98, 210] on input "Pull Date" at bounding box center [161, 216] width 146 height 17
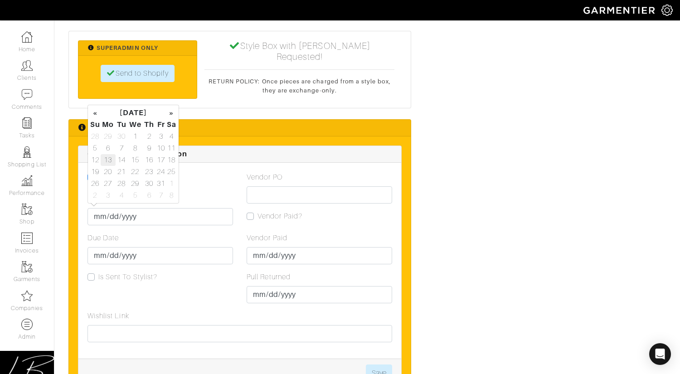
click at [111, 160] on td "13" at bounding box center [108, 160] width 15 height 12
type input "2025-10-13"
click at [104, 250] on input "Due Date" at bounding box center [161, 255] width 146 height 17
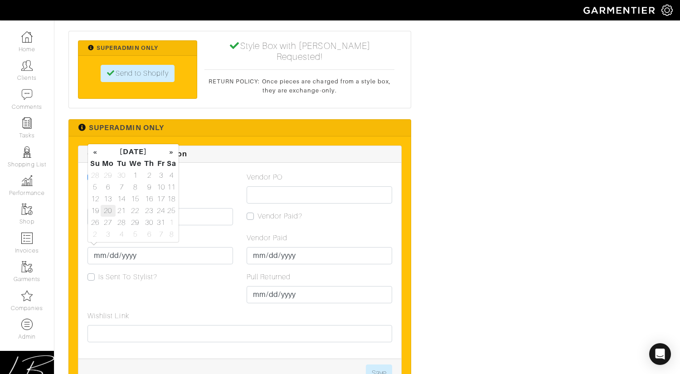
click at [109, 207] on td "20" at bounding box center [108, 211] width 15 height 12
type input "2025-10-20"
click at [385, 365] on button "Save" at bounding box center [379, 373] width 26 height 17
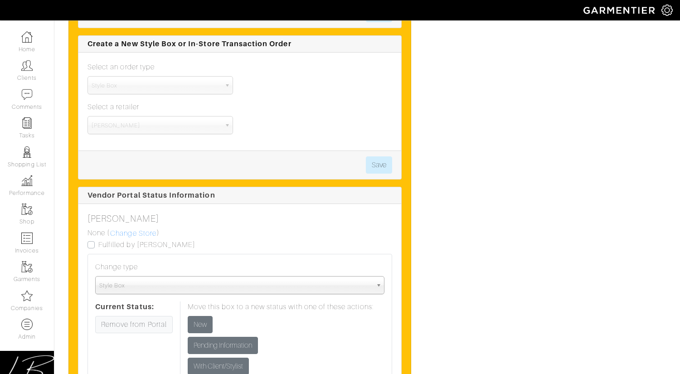
scroll to position [2581, 0]
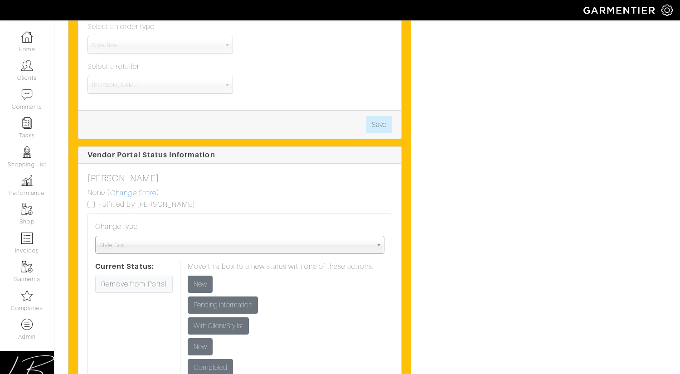
click at [134, 191] on link "Change Store" at bounding box center [133, 193] width 47 height 12
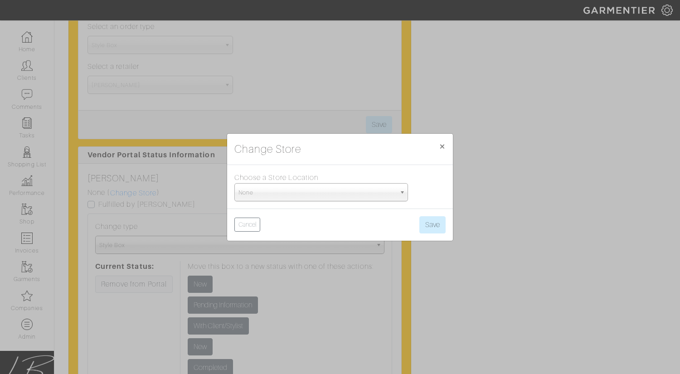
click at [258, 191] on span "None" at bounding box center [317, 193] width 157 height 18
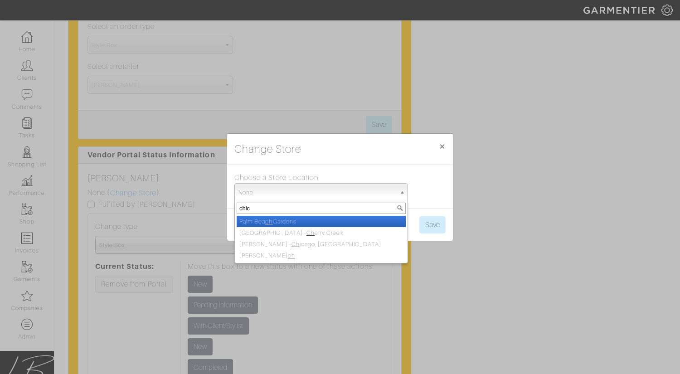
type input "chica"
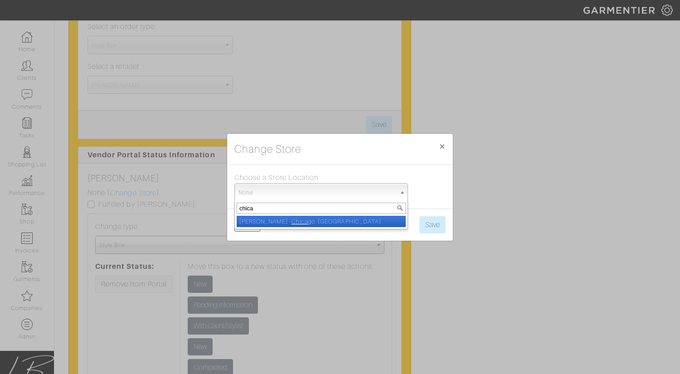
select select "5"
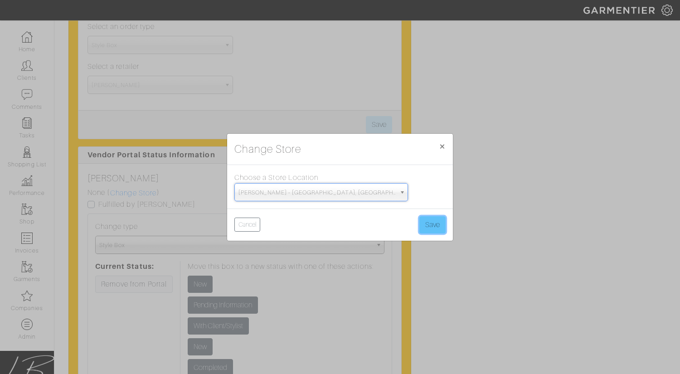
click at [437, 223] on button "Save" at bounding box center [432, 224] width 26 height 17
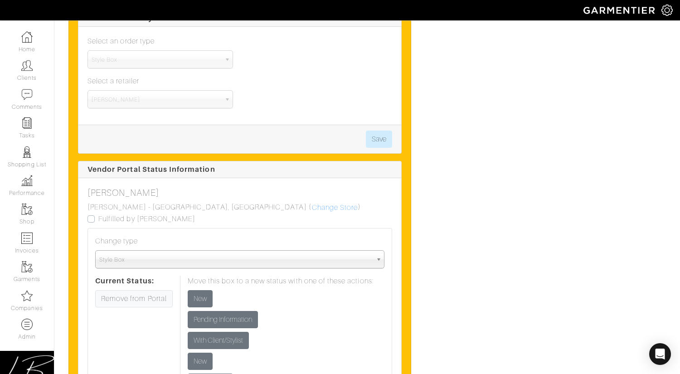
scroll to position [2572, 0]
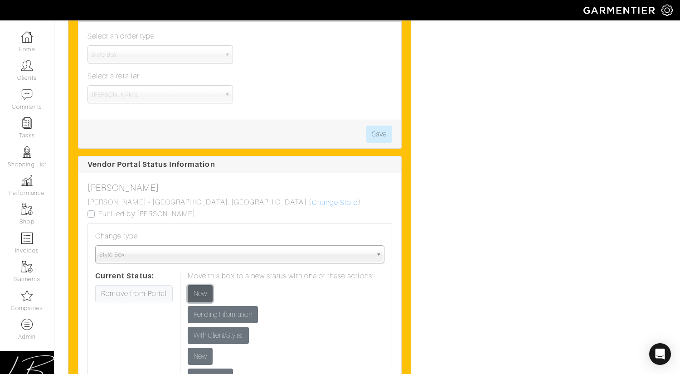
click at [196, 285] on input "New" at bounding box center [200, 293] width 25 height 17
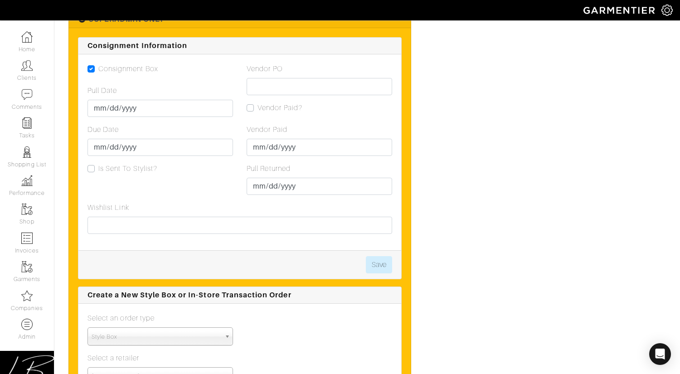
scroll to position [2289, 0]
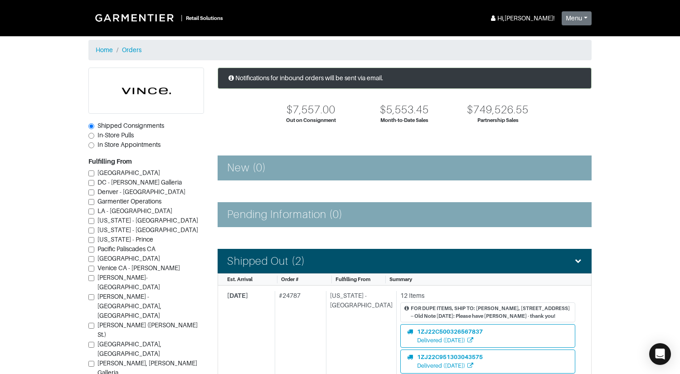
scroll to position [534, 0]
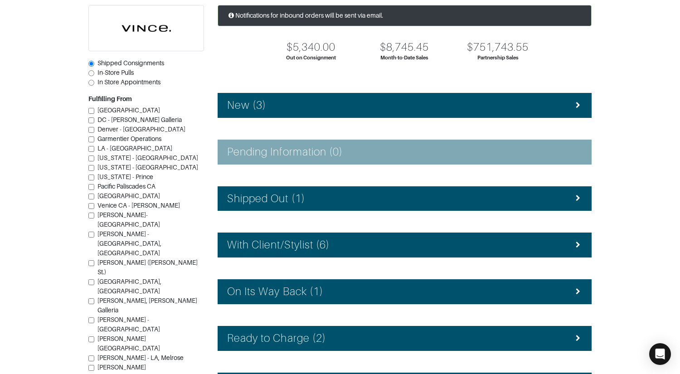
scroll to position [142, 0]
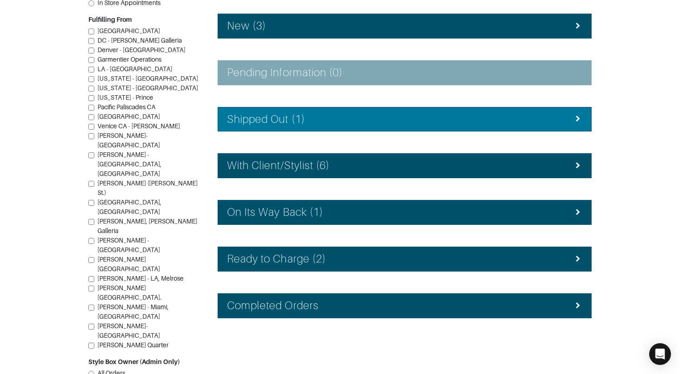
click at [280, 113] on h4 "Shipped Out (1)" at bounding box center [266, 119] width 78 height 13
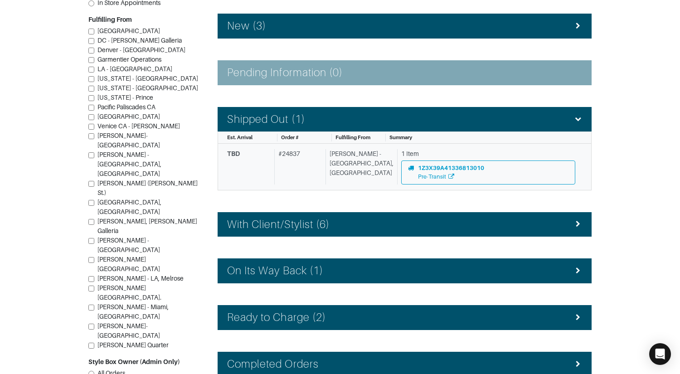
click at [307, 151] on div "# 24837" at bounding box center [298, 166] width 48 height 35
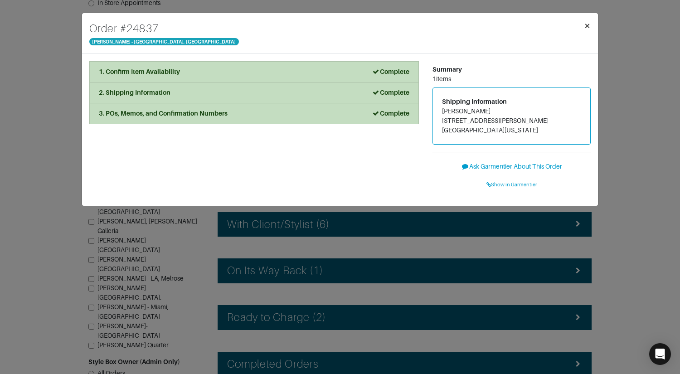
click at [586, 26] on span "×" at bounding box center [587, 26] width 7 height 12
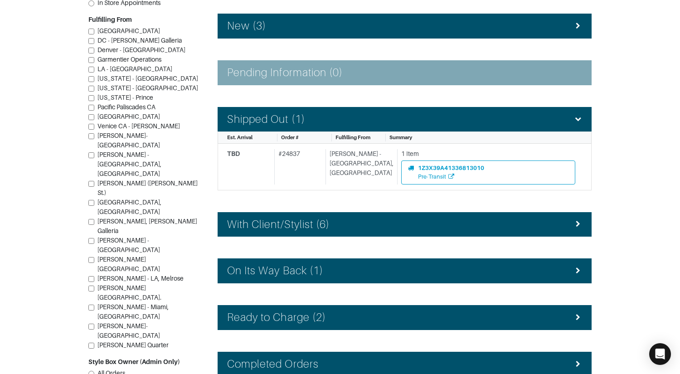
scroll to position [200, 0]
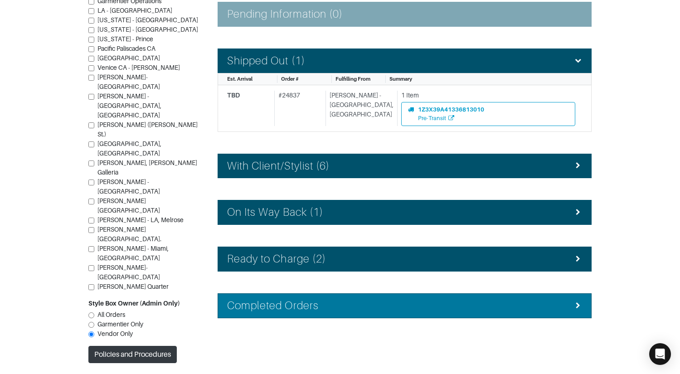
click at [303, 302] on h4 "Completed Orders" at bounding box center [273, 305] width 92 height 13
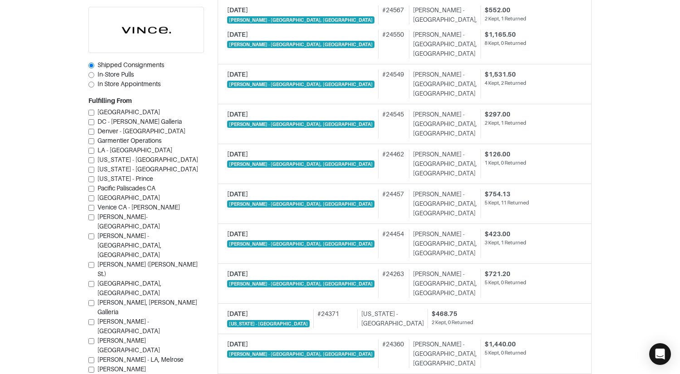
scroll to position [1111, 0]
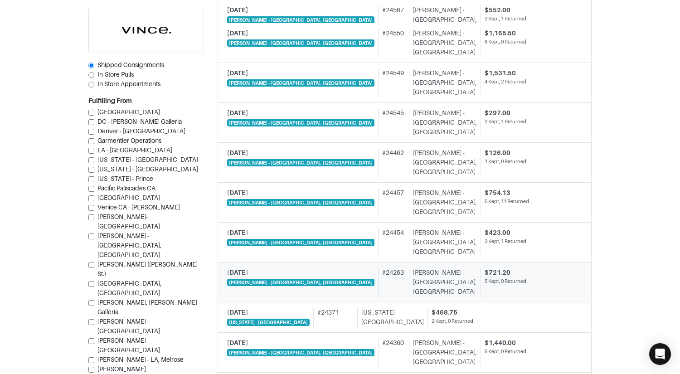
click at [378, 270] on div "# 24263" at bounding box center [391, 282] width 27 height 29
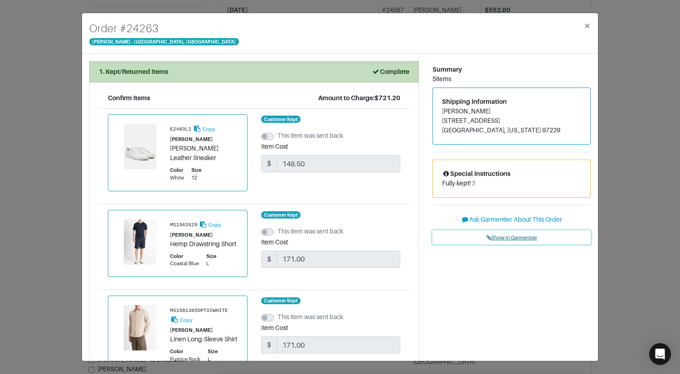
click at [519, 236] on span "Show in Garmentier" at bounding box center [512, 237] width 51 height 5
click at [74, 90] on div "Order # 24263 Vince - Chicago, Oak Street × 1. Kept/Returned Items Complete Con…" at bounding box center [340, 187] width 680 height 374
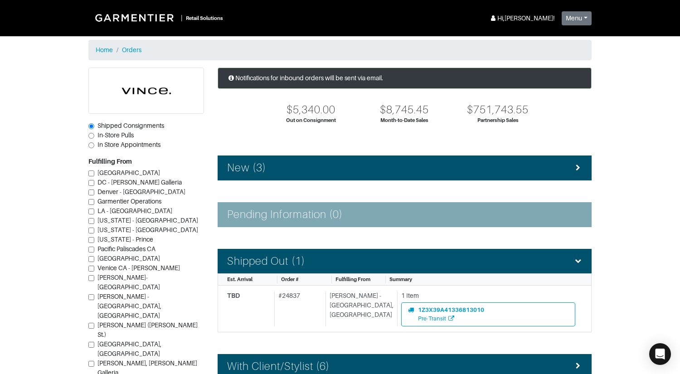
click at [110, 136] on span "In-Store Pulls" at bounding box center [116, 135] width 36 height 7
click at [94, 136] on input "In-Store Pulls" at bounding box center [91, 136] width 6 height 6
radio input "true"
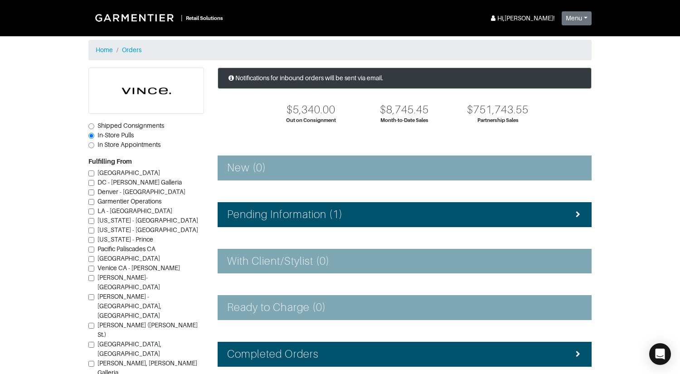
scroll to position [120, 0]
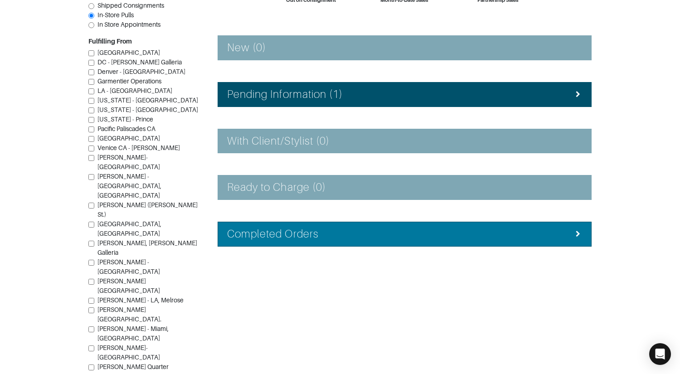
click at [282, 222] on li "Completed Orders" at bounding box center [405, 234] width 374 height 25
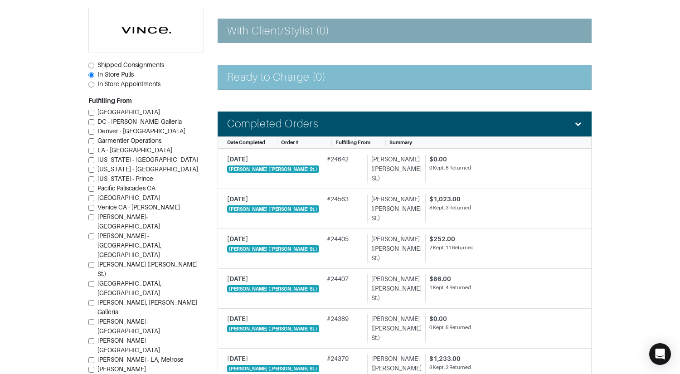
scroll to position [0, 0]
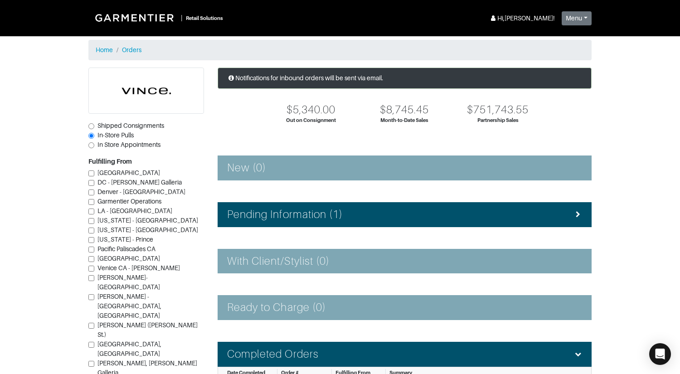
click at [128, 144] on span "In Store Appointments" at bounding box center [129, 144] width 63 height 7
click at [94, 144] on input "In Store Appointments" at bounding box center [91, 145] width 6 height 6
radio input "true"
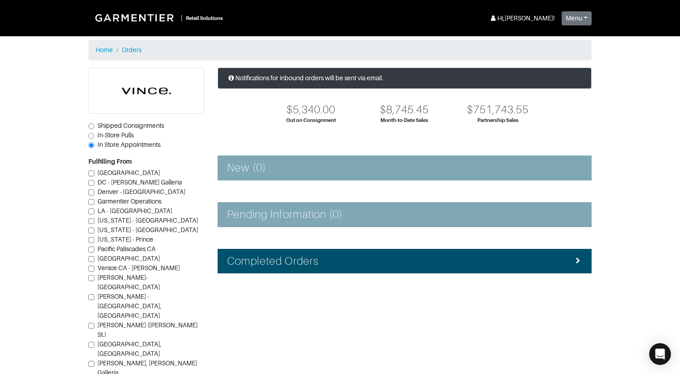
click at [125, 124] on span "Shipped Consignments" at bounding box center [131, 125] width 67 height 7
click at [94, 124] on input "Shipped Consignments" at bounding box center [91, 126] width 6 height 6
radio input "true"
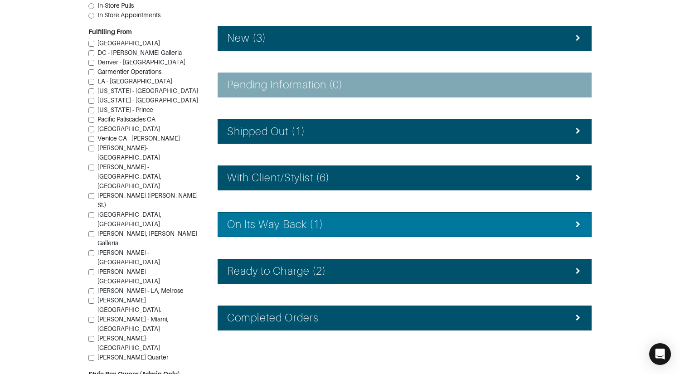
scroll to position [142, 0]
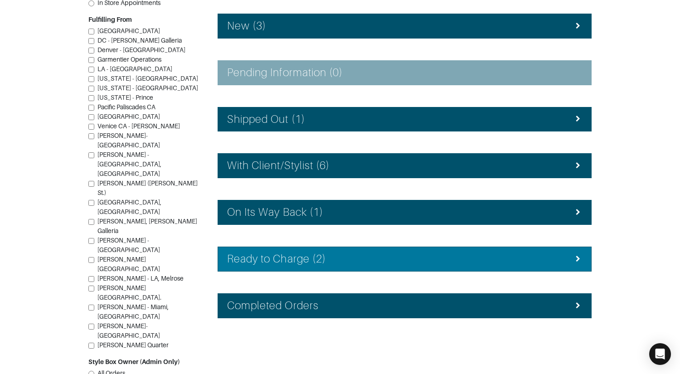
click at [278, 256] on h4 "Ready to Charge (2)" at bounding box center [276, 259] width 99 height 13
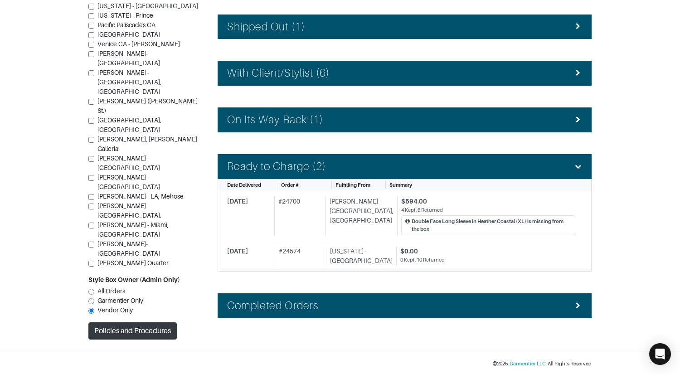
click at [298, 293] on li "Completed Orders" at bounding box center [405, 305] width 374 height 25
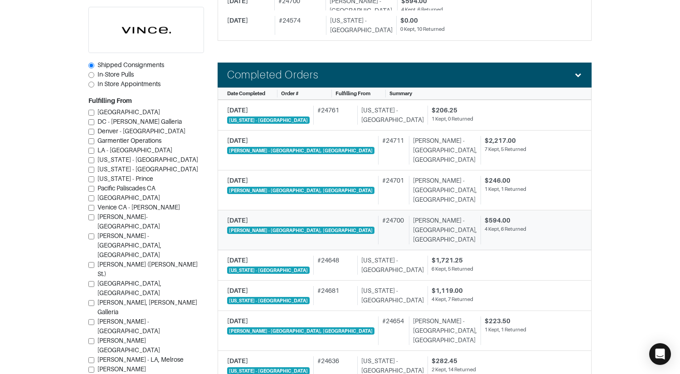
scroll to position [466, 0]
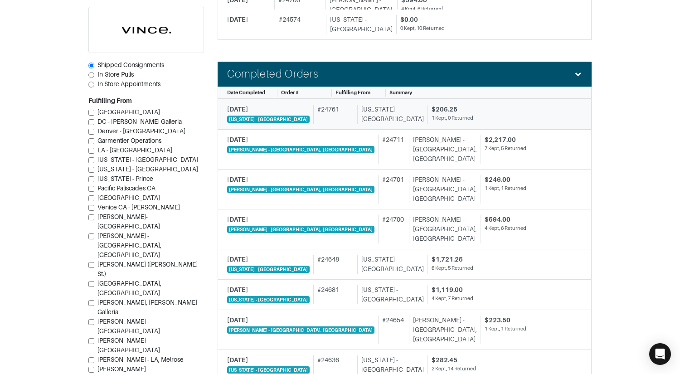
click at [336, 122] on link "10/02/2025 New York - 5th Avenue # 24761 New York - 5th Avenue $206.25 1 Kept, …" at bounding box center [405, 114] width 374 height 31
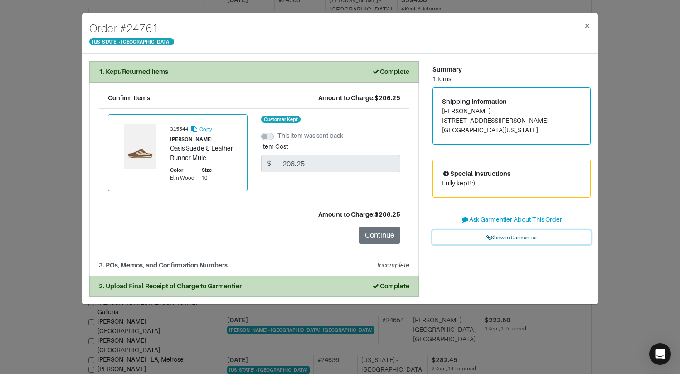
click at [512, 237] on span "Show in Garmentier" at bounding box center [512, 237] width 51 height 5
drag, startPoint x: 35, startPoint y: 129, endPoint x: 85, endPoint y: 78, distance: 71.8
click at [36, 129] on div "Order # 24761 New York - 5th Avenue × 1. Kept/Returned Items Complete Confirm I…" at bounding box center [340, 187] width 680 height 374
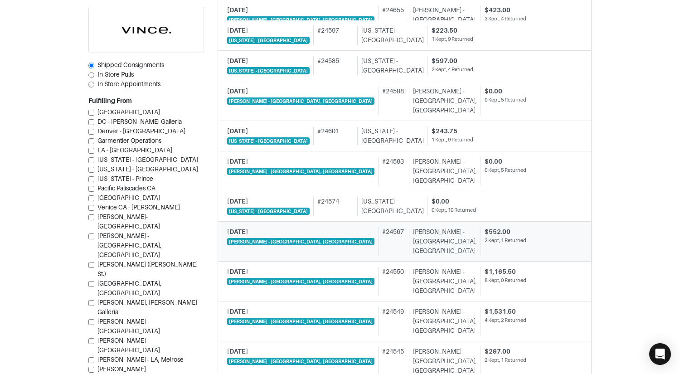
scroll to position [910, 0]
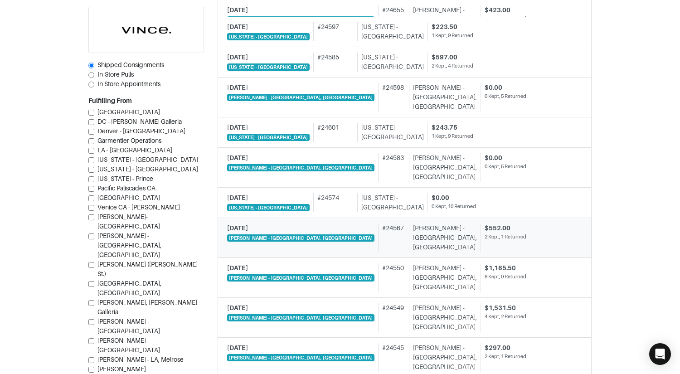
click at [378, 230] on div "# 24567" at bounding box center [391, 238] width 27 height 29
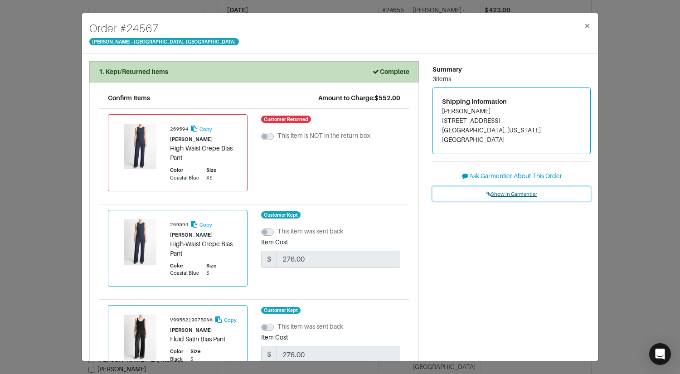
click at [524, 191] on span "Show in Garmentier" at bounding box center [512, 193] width 51 height 5
click at [77, 83] on div "Order # 24567 Vince - Chicago, Oak Street × 1. Kept/Returned Items Complete Con…" at bounding box center [340, 187] width 680 height 374
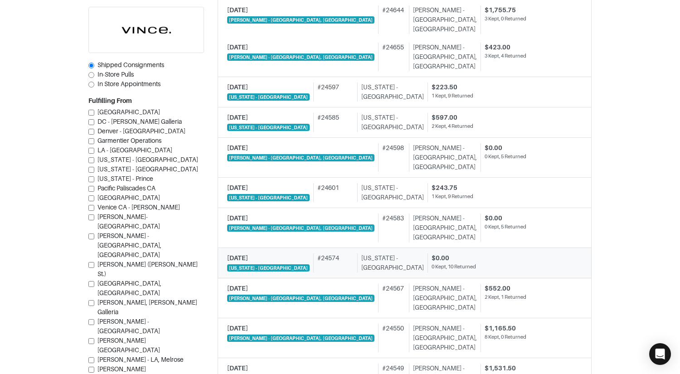
scroll to position [839, 0]
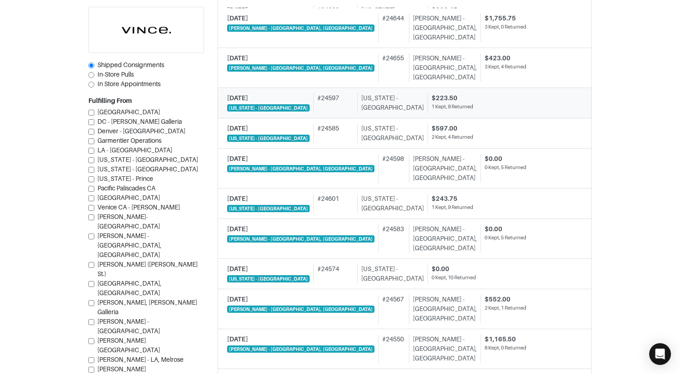
click at [321, 103] on div "# 24597" at bounding box center [333, 102] width 40 height 19
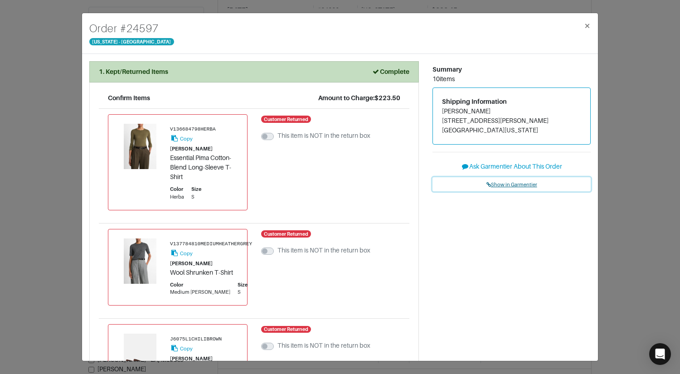
click at [507, 187] on span "Show in Garmentier" at bounding box center [512, 184] width 51 height 5
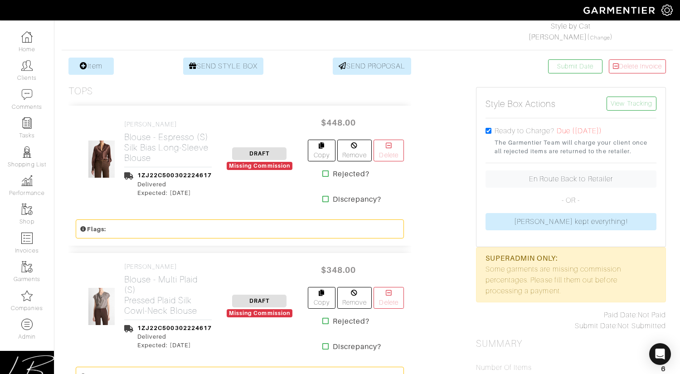
scroll to position [150, 0]
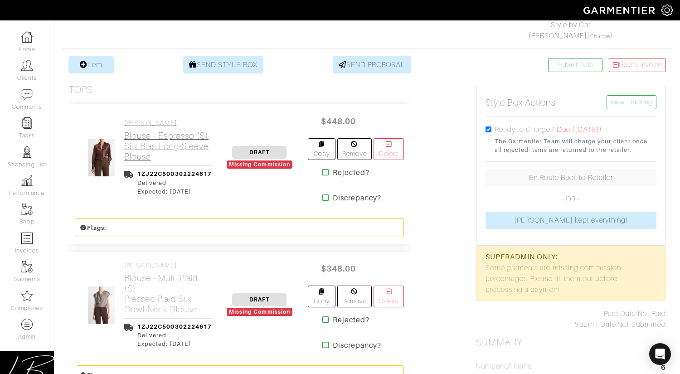
click at [162, 147] on h2 "Blouse - Espresso (S) Silk Bias Long-Sleeve Blouse" at bounding box center [168, 146] width 88 height 31
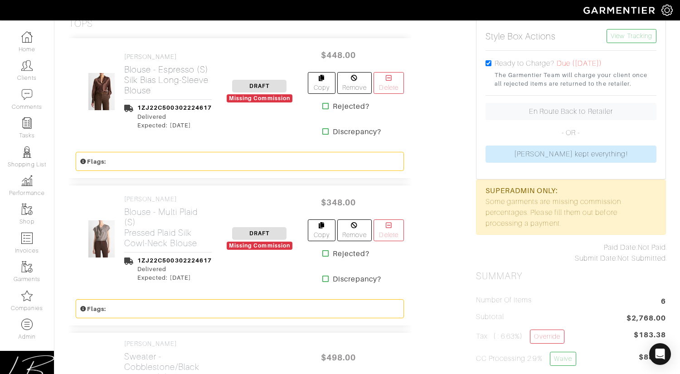
scroll to position [216, 0]
click at [155, 228] on h2 "Blouse - Multi Plaid (S) Pressed Plaid Silk Cowl-Neck Blouse" at bounding box center [168, 227] width 88 height 42
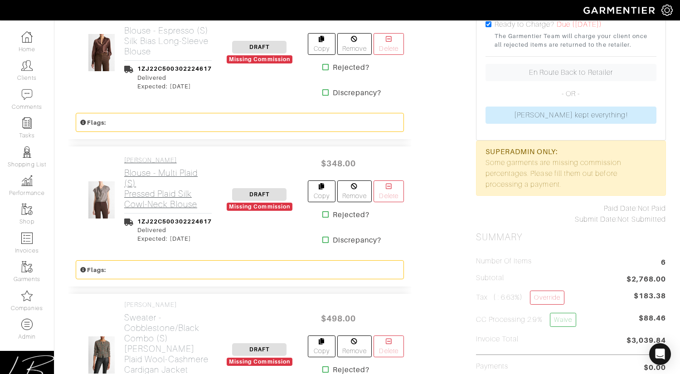
scroll to position [389, 0]
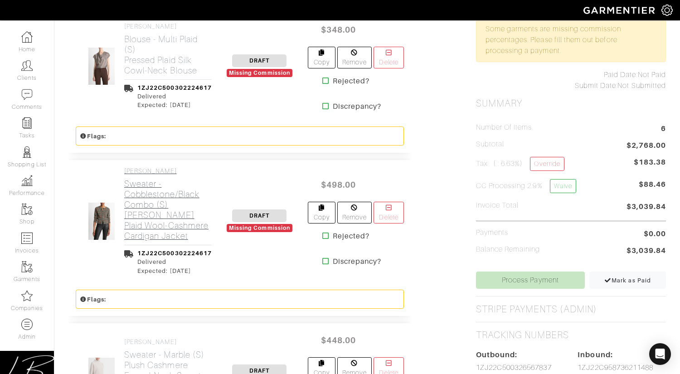
click at [148, 195] on h2 "Sweater - Cobblestone/Black Combo (S) Glen Plaid Wool-Cashmere Cardigan Jacket" at bounding box center [168, 210] width 88 height 63
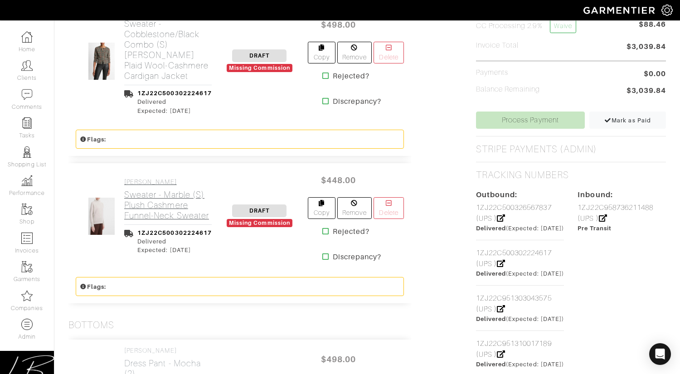
scroll to position [549, 0]
click at [144, 195] on h2 "Sweater - Marble (S) Plush Cashmere Funnel-Neck Sweater" at bounding box center [168, 205] width 88 height 31
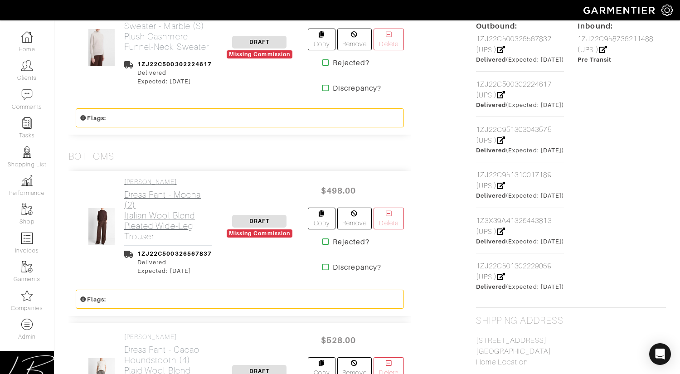
click at [143, 198] on h2 "Dress Pant - Mocha (2) Italian Wool-Blend Pleated Wide-Leg Trouser" at bounding box center [168, 216] width 88 height 52
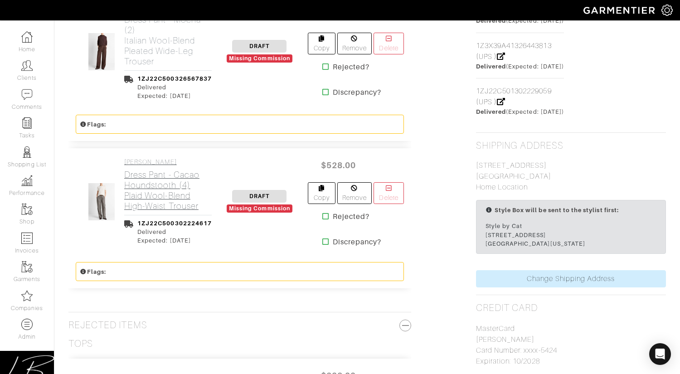
click at [143, 198] on h2 "Dress Pant - Cacao Houndstooth (4) Plaid Wool-Blend High-Waist Trouser" at bounding box center [168, 191] width 88 height 42
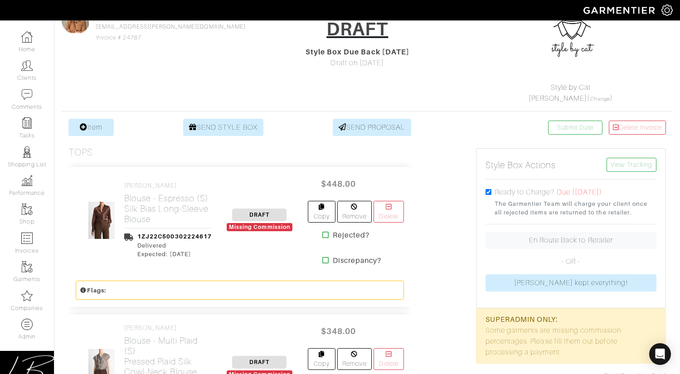
scroll to position [0, 0]
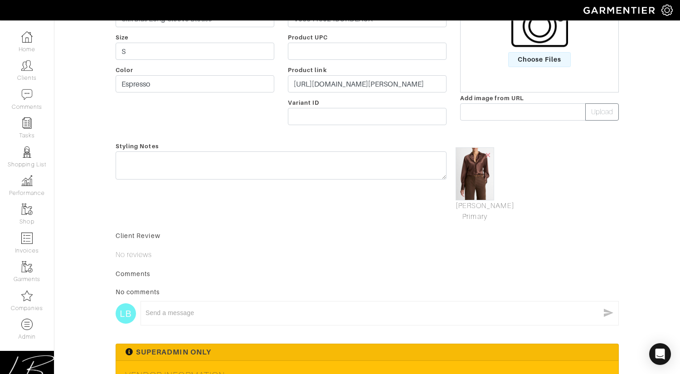
scroll to position [351, 0]
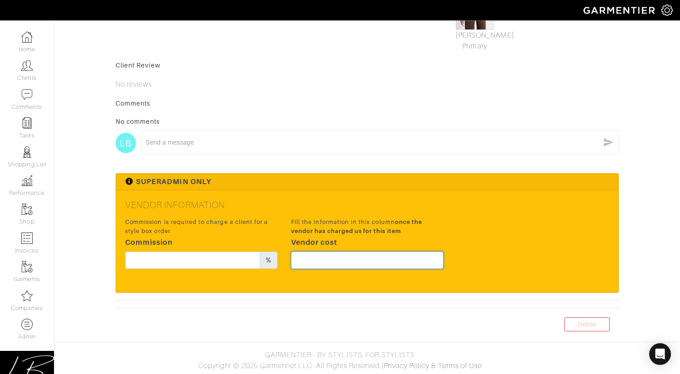
click at [413, 255] on input "text" at bounding box center [367, 260] width 152 height 17
type input "336"
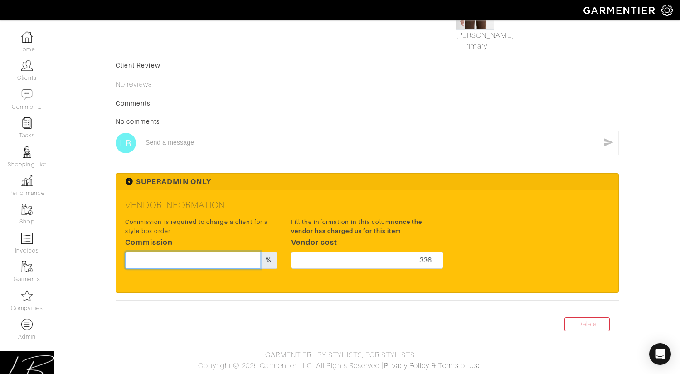
click at [243, 256] on input "text" at bounding box center [192, 260] width 135 height 17
type input "20"
click at [370, 206] on h5 "Vendor Information" at bounding box center [367, 205] width 484 height 11
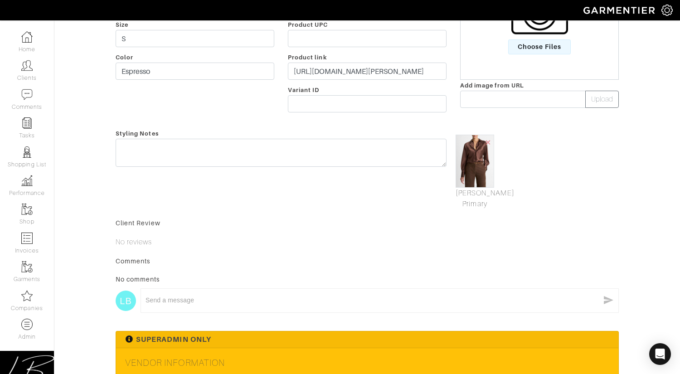
scroll to position [0, 0]
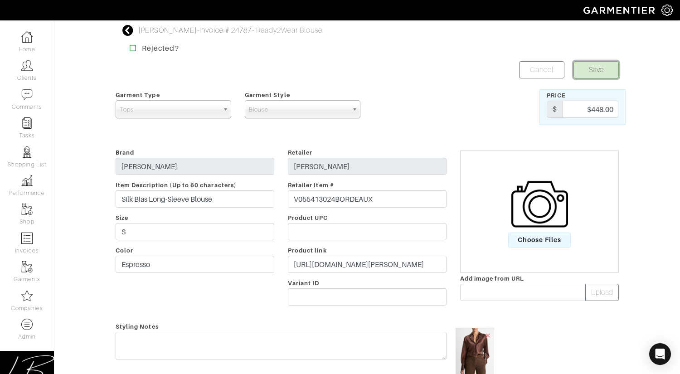
click at [588, 70] on button "Save" at bounding box center [596, 69] width 45 height 17
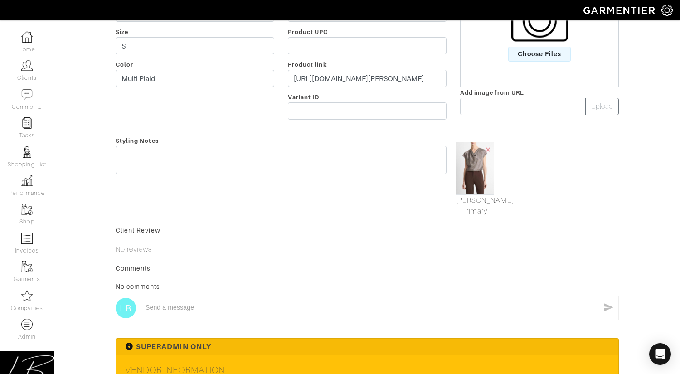
scroll to position [351, 0]
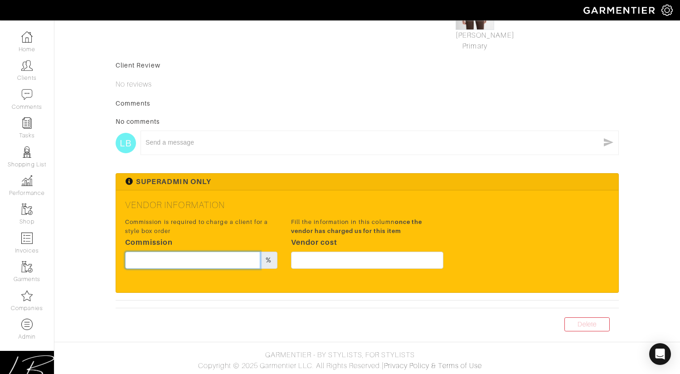
click at [166, 259] on input "text" at bounding box center [192, 260] width 135 height 17
type input "20"
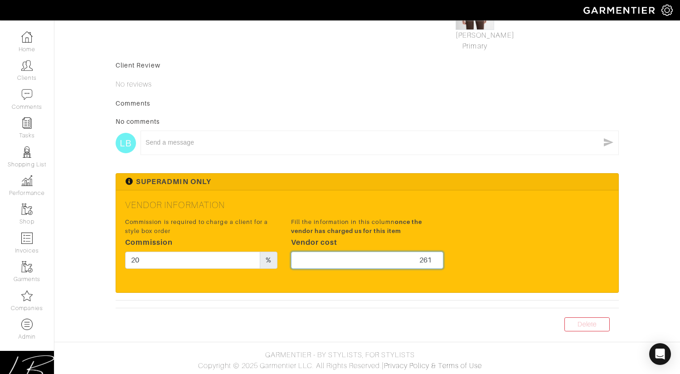
type input "261"
click at [341, 202] on h5 "Vendor Information" at bounding box center [367, 205] width 484 height 11
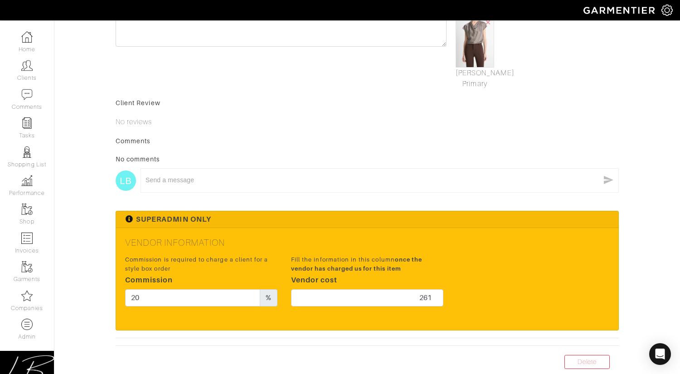
scroll to position [0, 0]
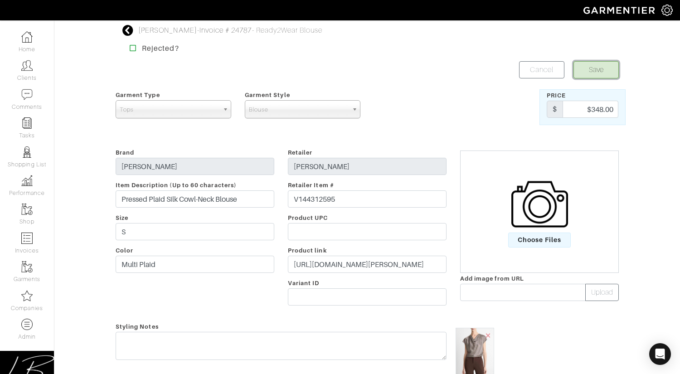
click at [591, 65] on button "Save" at bounding box center [596, 69] width 45 height 17
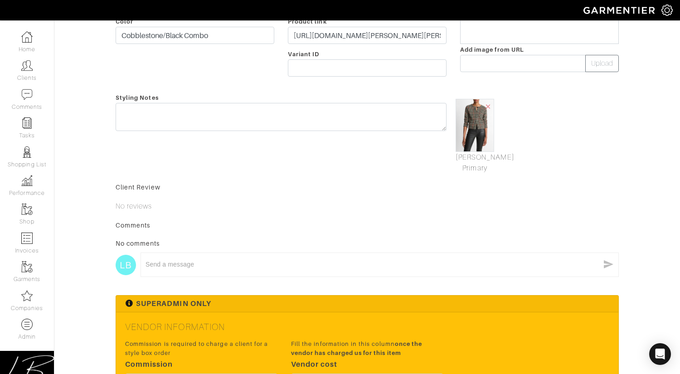
scroll to position [351, 0]
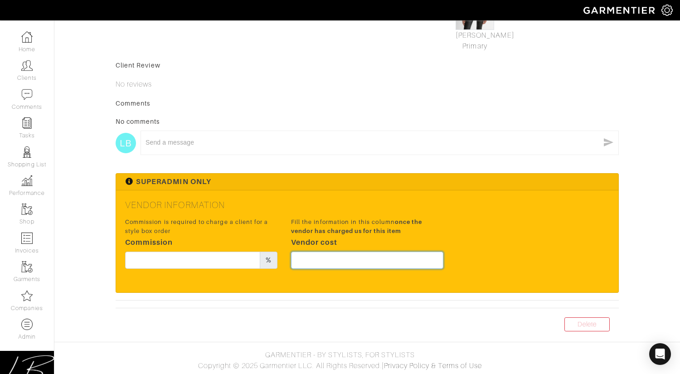
click at [417, 263] on input "text" at bounding box center [367, 260] width 152 height 17
type input "373.5"
drag, startPoint x: 501, startPoint y: 224, endPoint x: 477, endPoint y: 223, distance: 24.1
click at [500, 224] on div "Commission is required to charge a client for a style box order Commission % Fi…" at bounding box center [367, 246] width 498 height 60
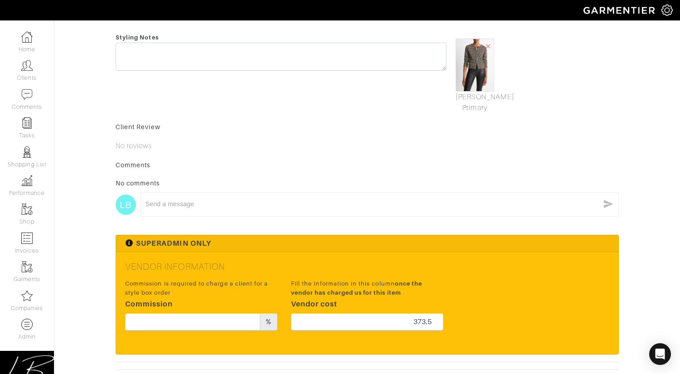
scroll to position [306, 0]
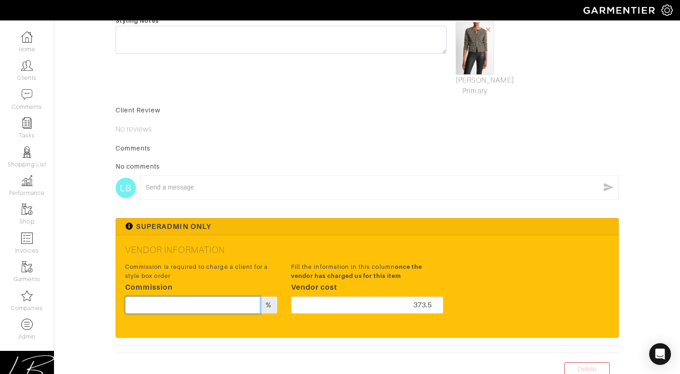
click at [181, 309] on input "text" at bounding box center [192, 305] width 135 height 17
type input "20"
click at [210, 271] on small "Commission is required to charge a client for a style box order" at bounding box center [201, 271] width 152 height 17
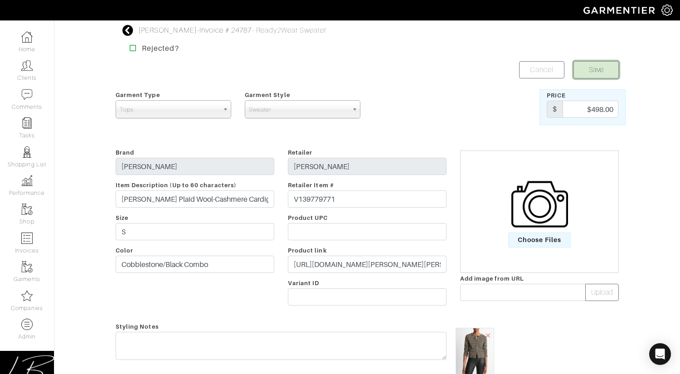
click at [588, 66] on button "Save" at bounding box center [596, 69] width 45 height 17
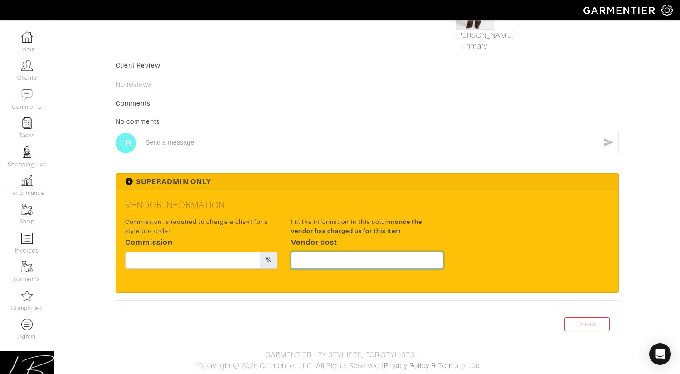
click at [369, 257] on input "text" at bounding box center [367, 260] width 152 height 17
type input "373.5"
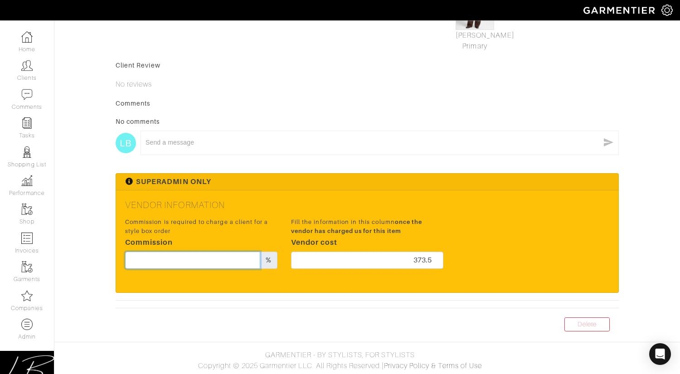
click at [224, 262] on input "text" at bounding box center [192, 260] width 135 height 17
type input "20"
click at [392, 177] on div "Superadmin Only" at bounding box center [367, 182] width 502 height 17
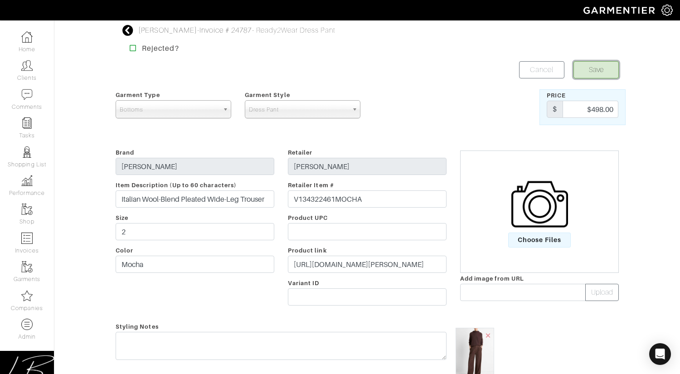
click at [588, 68] on button "Save" at bounding box center [596, 69] width 45 height 17
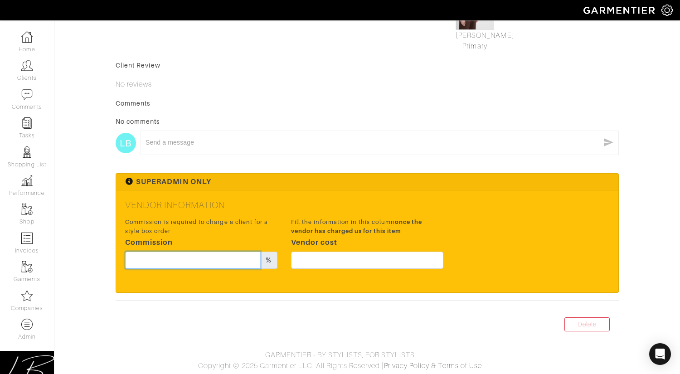
click at [233, 263] on input "text" at bounding box center [192, 260] width 135 height 17
type input "20"
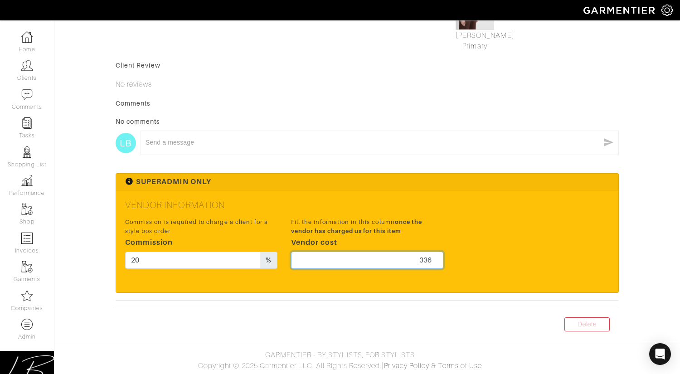
type input "336"
click at [451, 177] on div "Superadmin Only" at bounding box center [367, 182] width 502 height 17
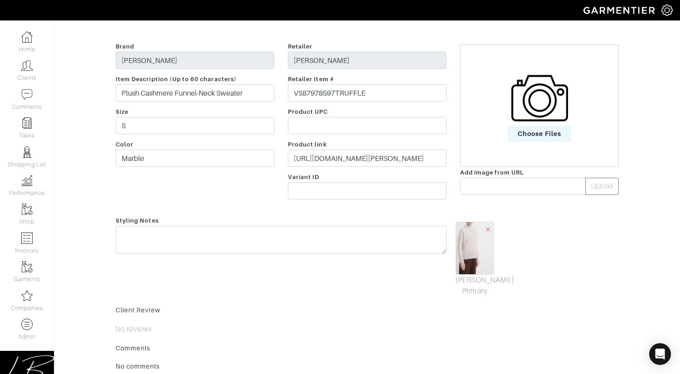
scroll to position [0, 0]
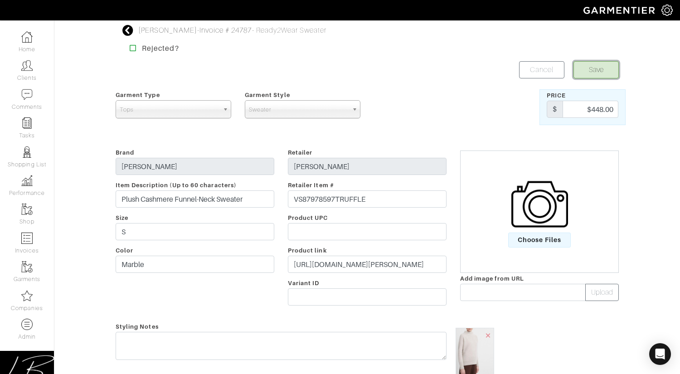
click at [587, 68] on button "Save" at bounding box center [596, 69] width 45 height 17
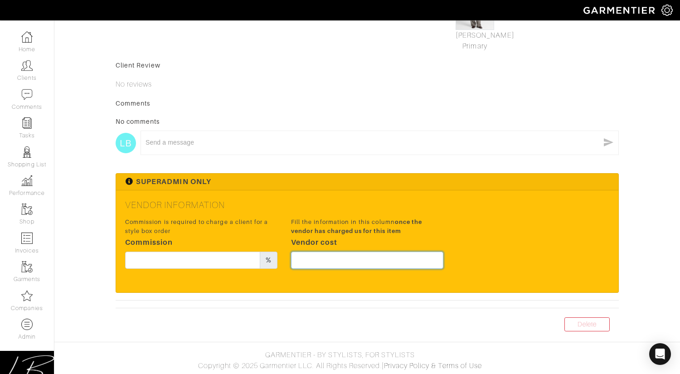
click at [416, 253] on input "text" at bounding box center [367, 260] width 152 height 17
type input "396"
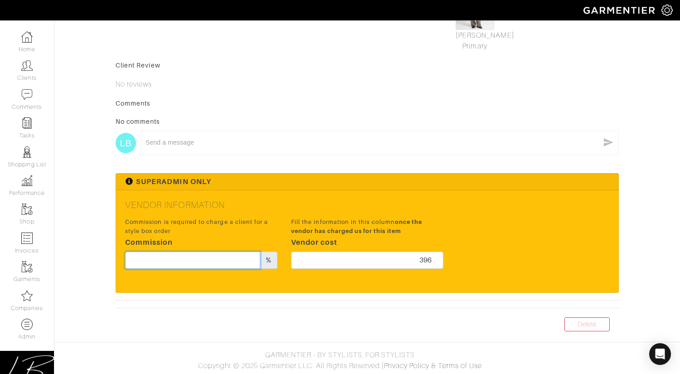
click at [244, 258] on input "text" at bounding box center [192, 260] width 135 height 17
type input "20"
click at [320, 211] on div "Vendor Information Commission is required to charge a client for a style box or…" at bounding box center [367, 241] width 502 height 102
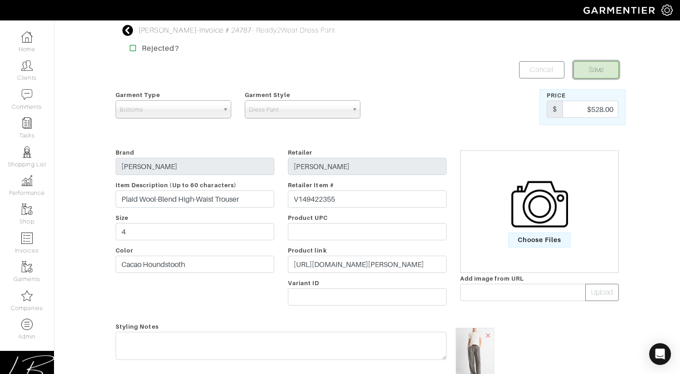
click at [580, 73] on button "Save" at bounding box center [596, 69] width 45 height 17
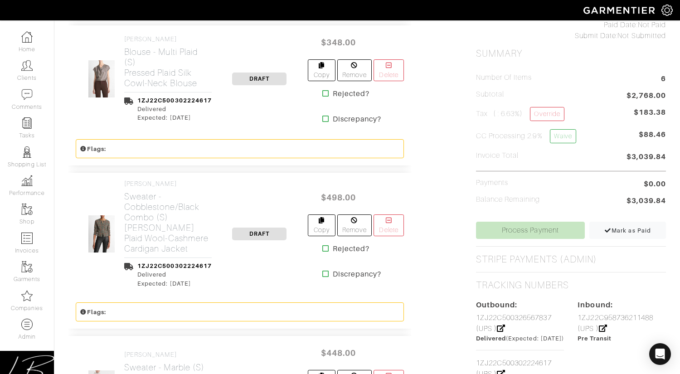
scroll to position [376, 0]
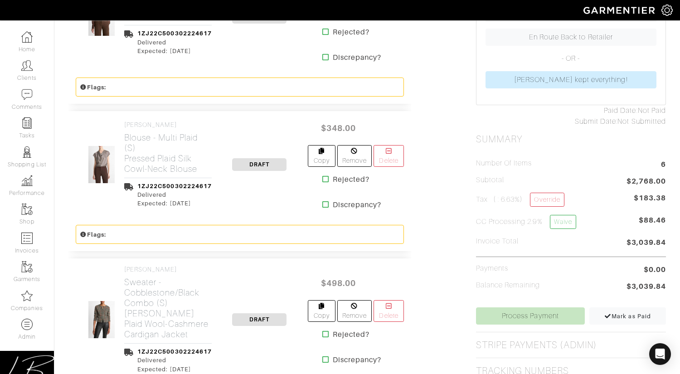
scroll to position [290, 0]
click at [521, 316] on link "Process Payment" at bounding box center [530, 315] width 109 height 17
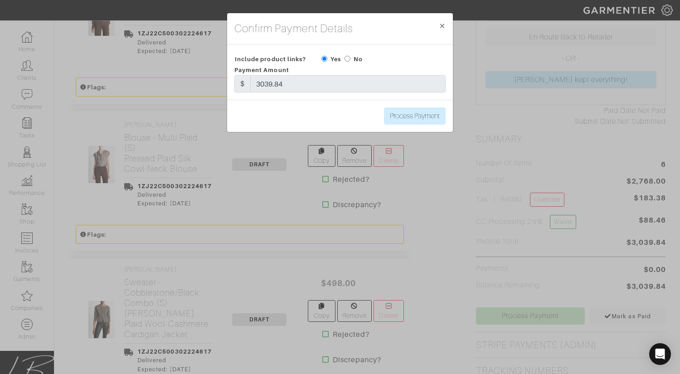
drag, startPoint x: 348, startPoint y: 58, endPoint x: 380, endPoint y: 85, distance: 42.2
click at [348, 58] on input "radio" at bounding box center [348, 59] width 6 height 6
radio input "true"
click at [419, 112] on input "Process Payment" at bounding box center [415, 115] width 62 height 17
type input "Process Payment"
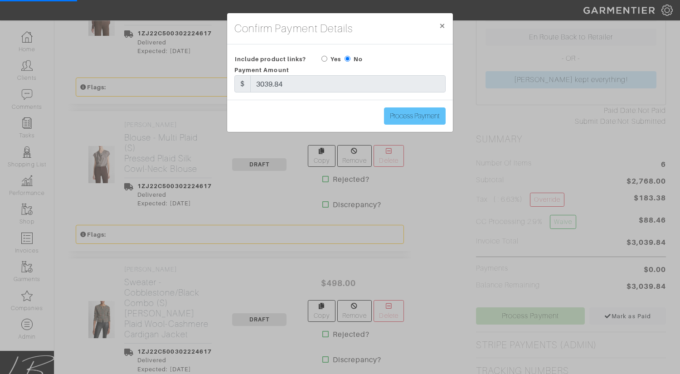
scroll to position [0, 0]
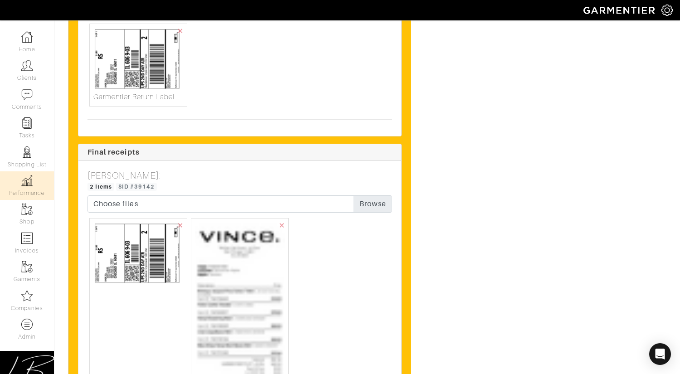
scroll to position [2341, 0]
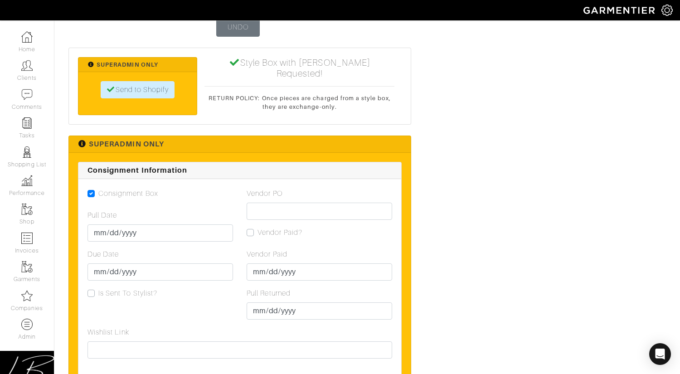
scroll to position [1149, 0]
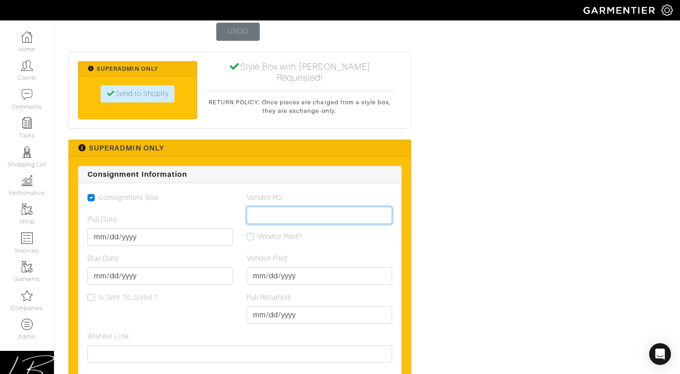
click at [271, 207] on input "Vendor PO" at bounding box center [320, 215] width 146 height 17
paste input "VN0003414004"
type input "VN0003414004"
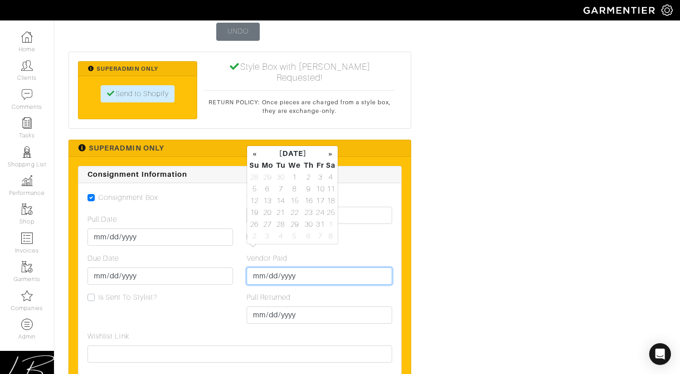
click at [258, 268] on input "Vendor Paid" at bounding box center [320, 276] width 146 height 17
click at [269, 176] on td "29" at bounding box center [267, 177] width 15 height 12
click at [307, 178] on td "4" at bounding box center [308, 177] width 13 height 12
type input "[DATE]"
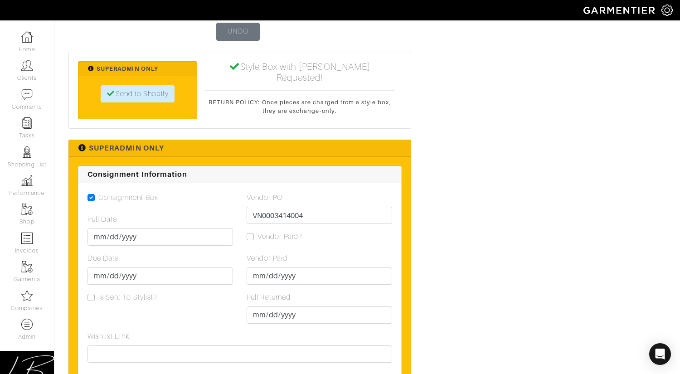
click at [394, 217] on div "Vendor PO VN0003414004 Vendor Paid? Vendor Paid 2025-09-04 Pull Returned 2025-0…" at bounding box center [319, 261] width 159 height 139
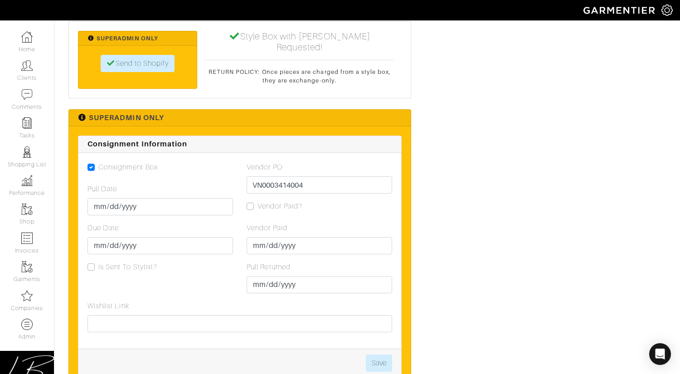
scroll to position [1178, 0]
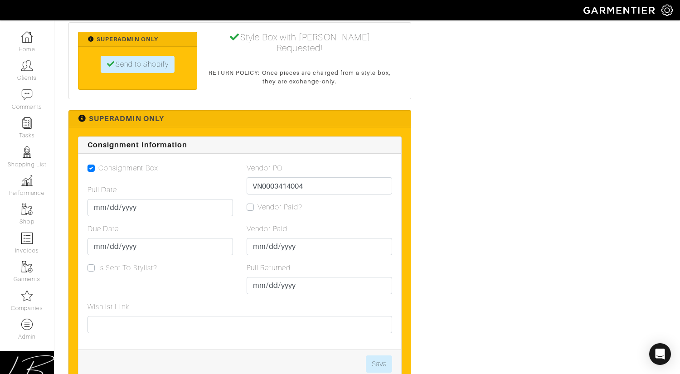
click at [258, 202] on label "Vendor Paid?" at bounding box center [280, 207] width 45 height 11
click at [253, 202] on input "Vendor Paid?" at bounding box center [250, 206] width 7 height 9
checkbox input "true"
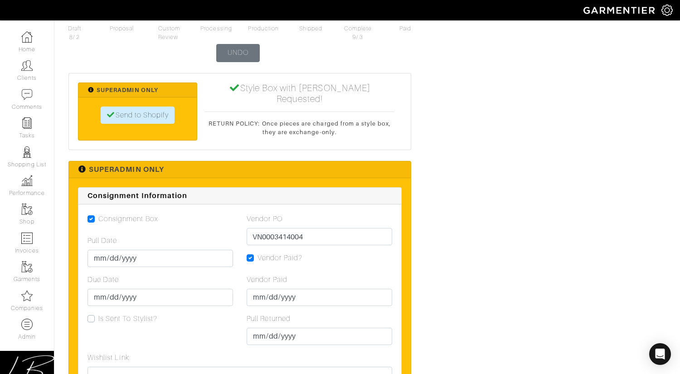
scroll to position [1128, 0]
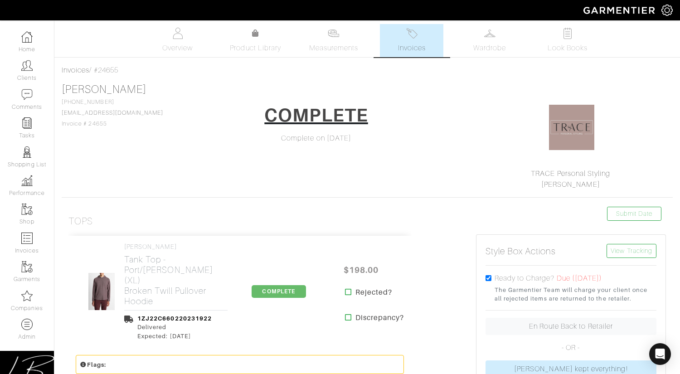
scroll to position [0, 0]
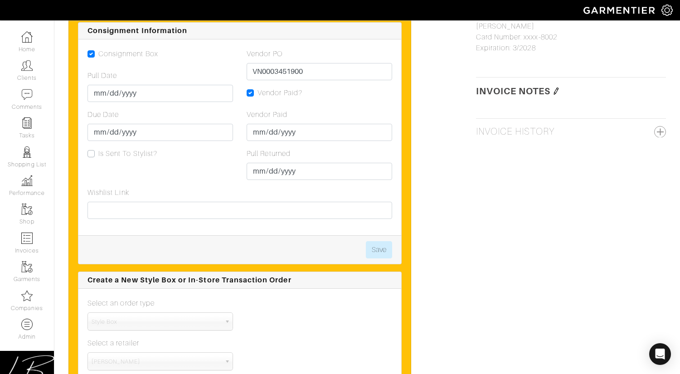
scroll to position [877, 0]
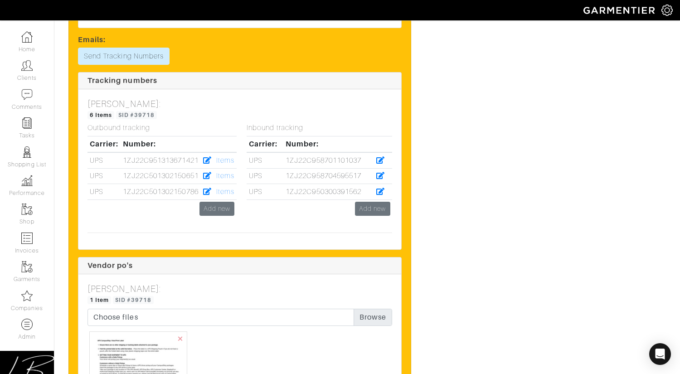
scroll to position [2611, 0]
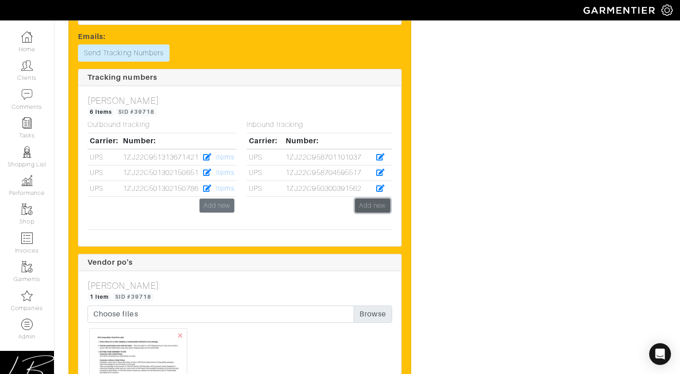
click at [377, 205] on link "Add new" at bounding box center [372, 206] width 35 height 14
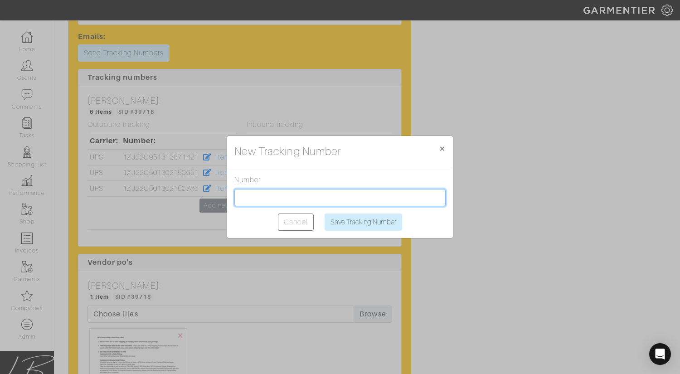
click at [371, 199] on input "text" at bounding box center [339, 197] width 211 height 17
type input "885014892044"
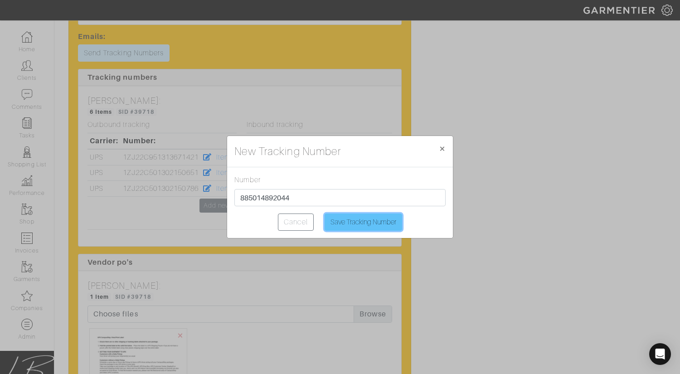
click at [375, 226] on input "Save Tracking Number" at bounding box center [364, 222] width 78 height 17
type input "Saving..."
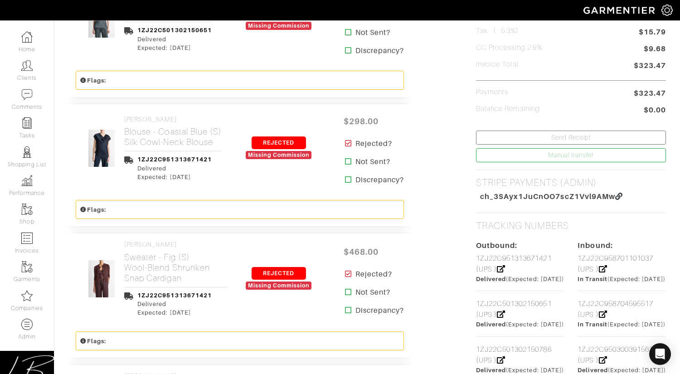
scroll to position [335, 0]
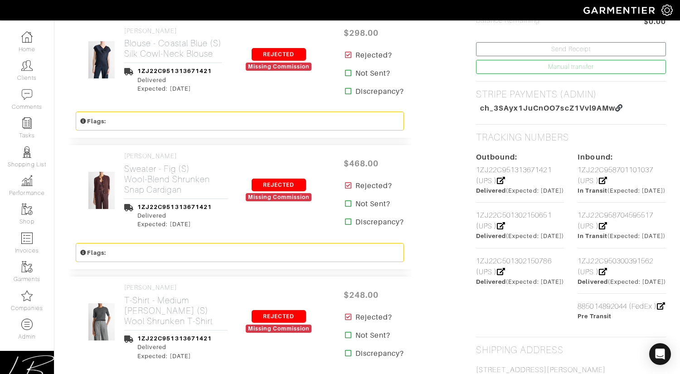
scroll to position [545, 0]
